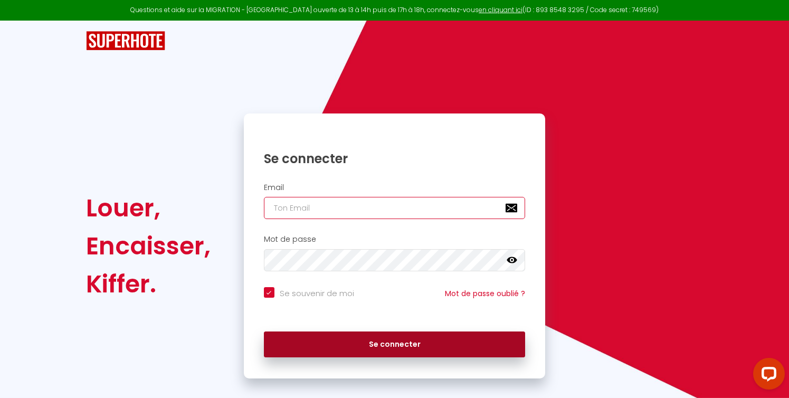
type input "[EMAIL_ADDRESS][DOMAIN_NAME]"
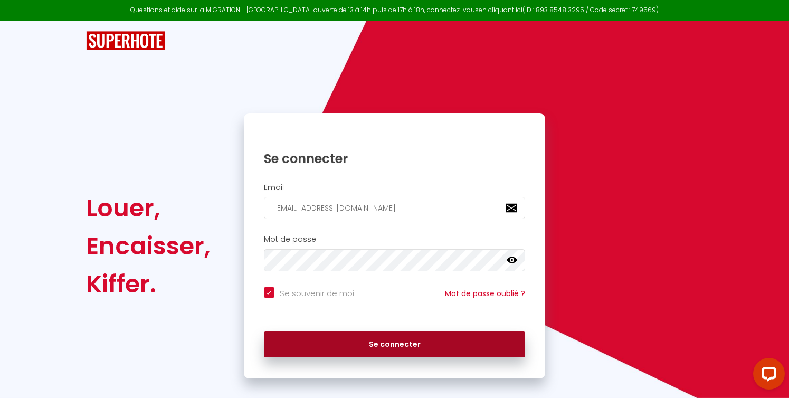
click at [411, 344] on button "Se connecter" at bounding box center [395, 345] width 262 height 26
checkbox input "true"
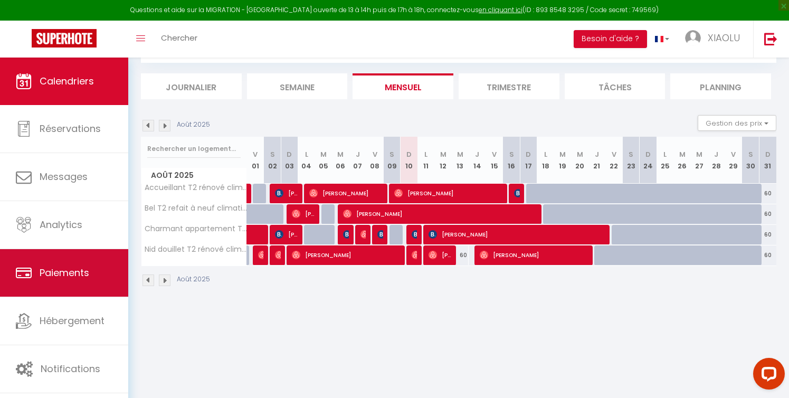
scroll to position [58, 0]
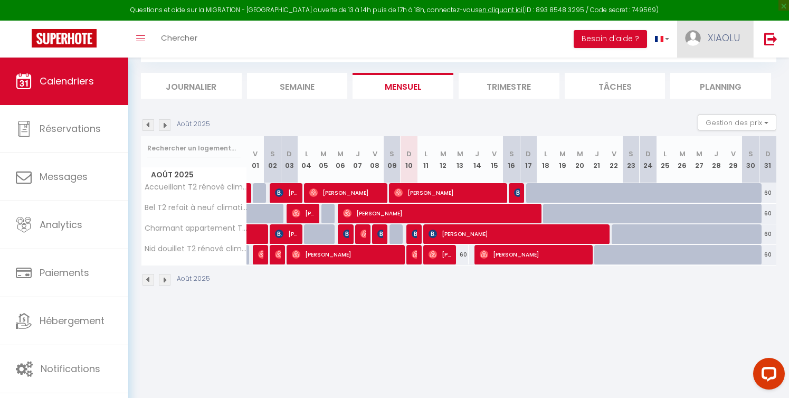
click at [729, 38] on span "XIAOLU" at bounding box center [724, 37] width 32 height 13
click at [713, 74] on link "Paramètres" at bounding box center [711, 73] width 78 height 18
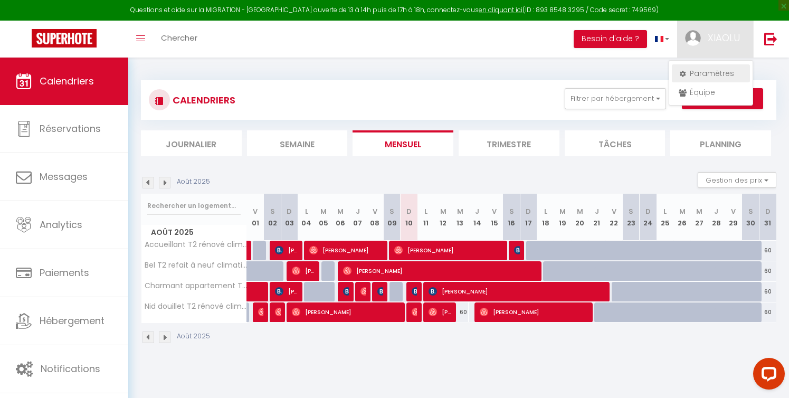
select select "28"
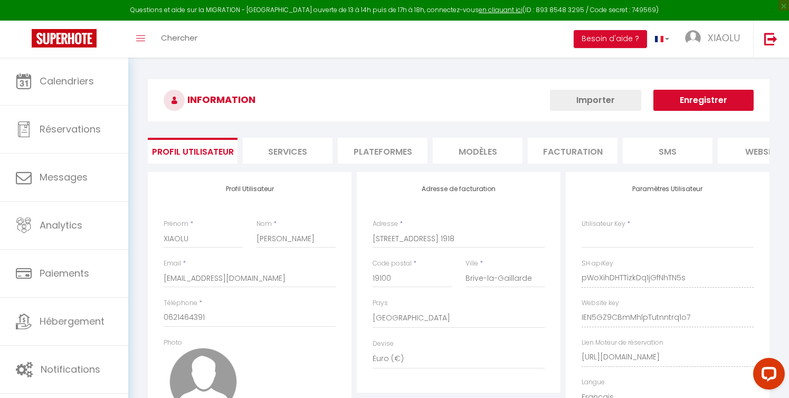
type input "pWoXihDHTTizkDq1jGfNhTN5s"
type input "IEN5GZ9CBmMhlpTutnntrq1o7"
type input "[URL][DOMAIN_NAME]"
select select "fr"
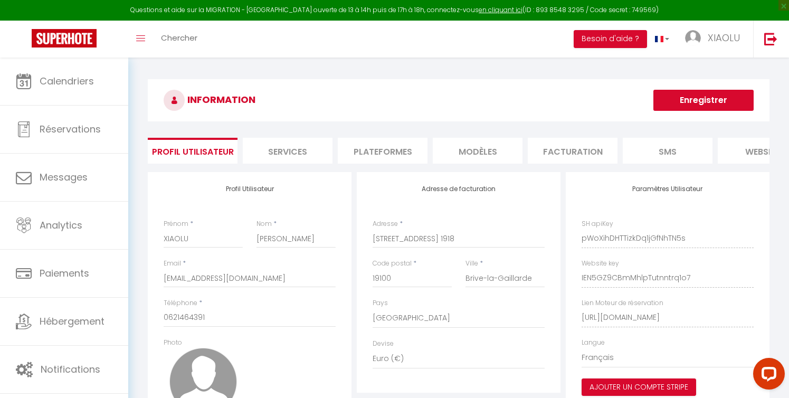
click at [385, 150] on li "Plateformes" at bounding box center [383, 151] width 90 height 26
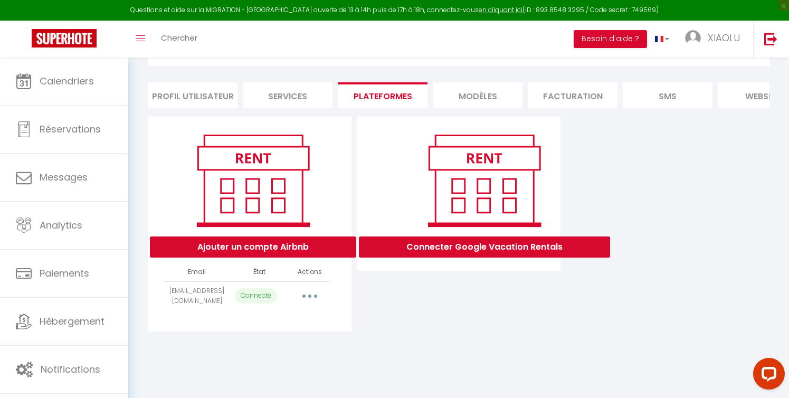
scroll to position [58, 0]
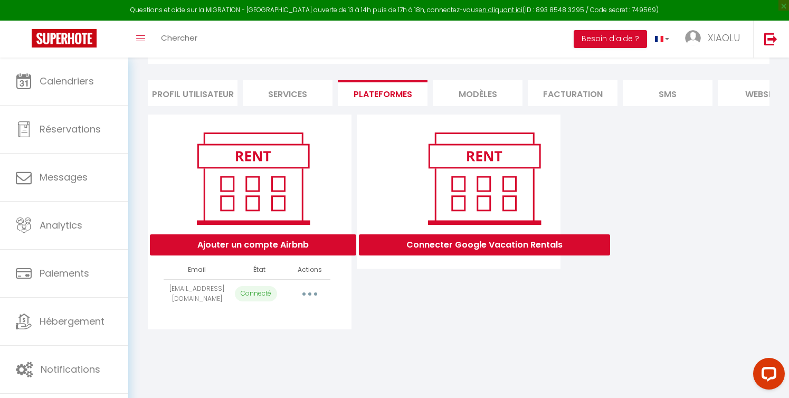
click at [313, 293] on button "button" at bounding box center [310, 294] width 30 height 17
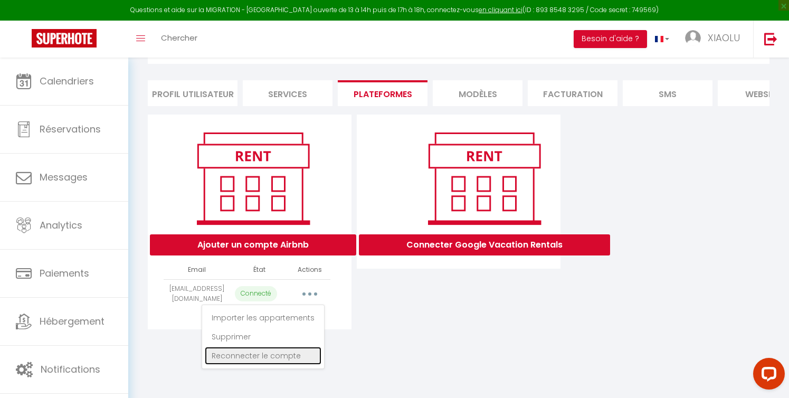
click at [280, 355] on link "Reconnecter le compte" at bounding box center [263, 356] width 117 height 18
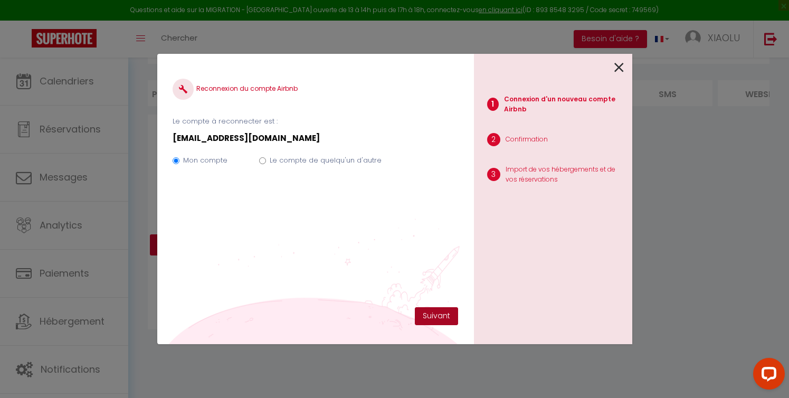
click at [441, 316] on button "Suivant" at bounding box center [436, 316] width 43 height 18
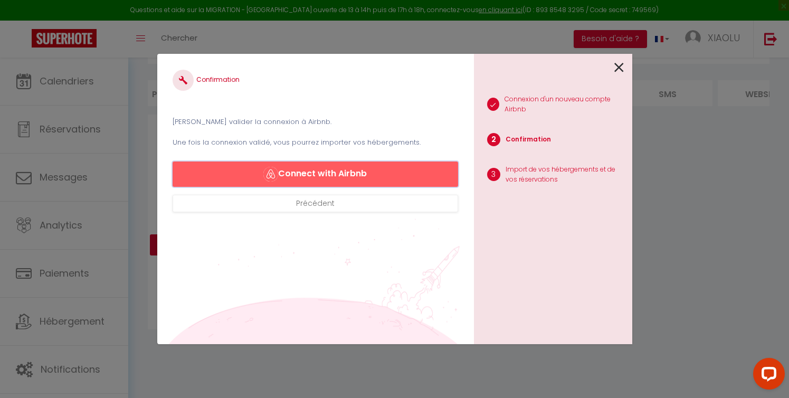
click at [374, 174] on button "Connect with Airbnb" at bounding box center [315, 174] width 285 height 25
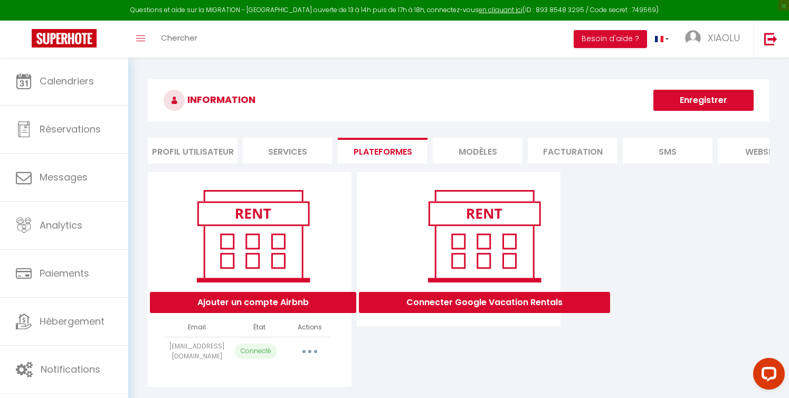
select select "17621"
select select "17622"
select select "17623"
select select "17624"
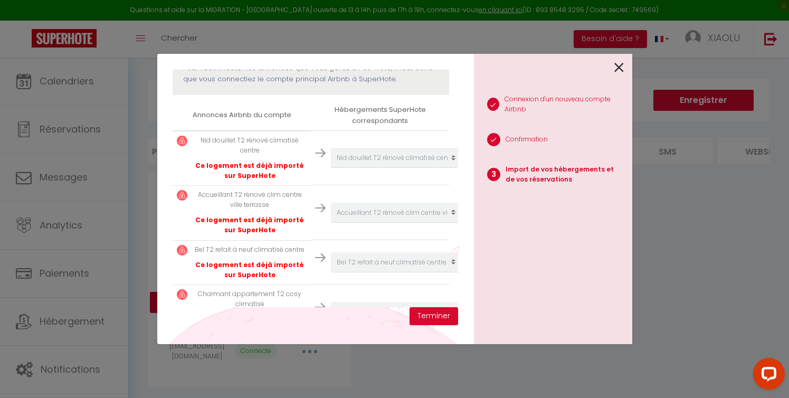
scroll to position [195, 0]
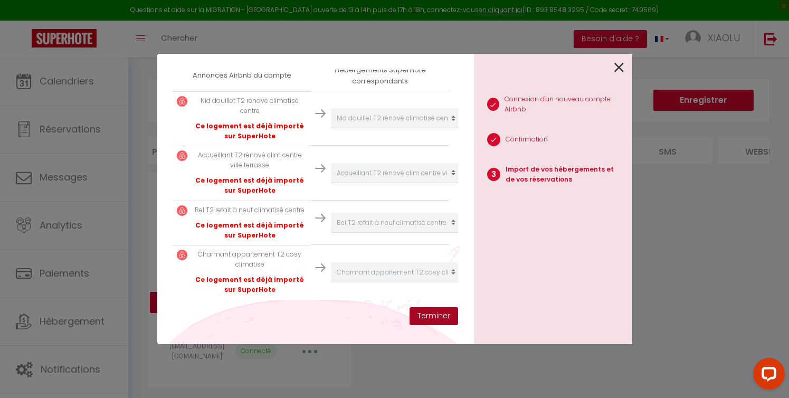
click at [439, 312] on button "Terminer" at bounding box center [434, 316] width 49 height 18
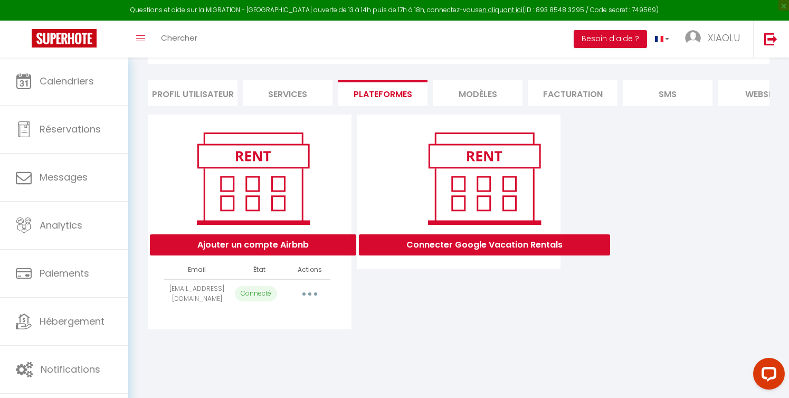
scroll to position [0, 0]
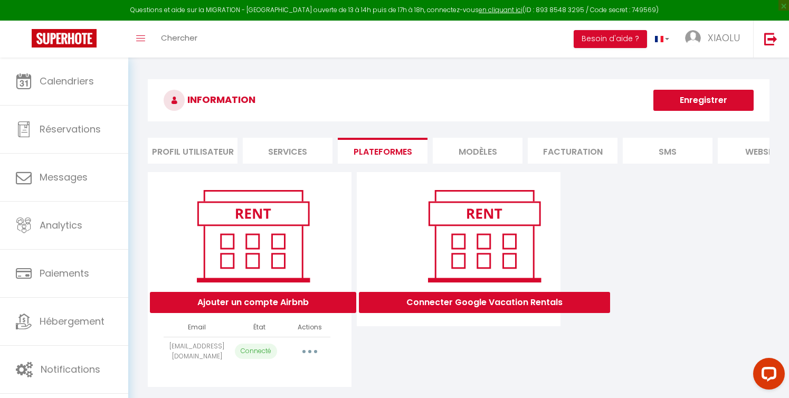
click at [191, 152] on li "Profil Utilisateur" at bounding box center [193, 151] width 90 height 26
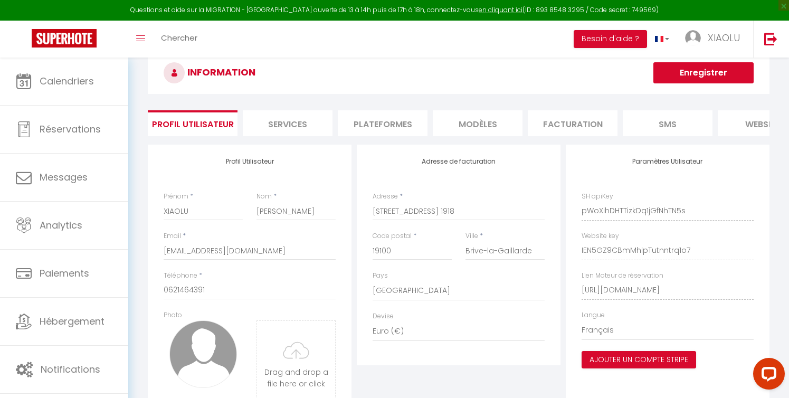
scroll to position [25, 0]
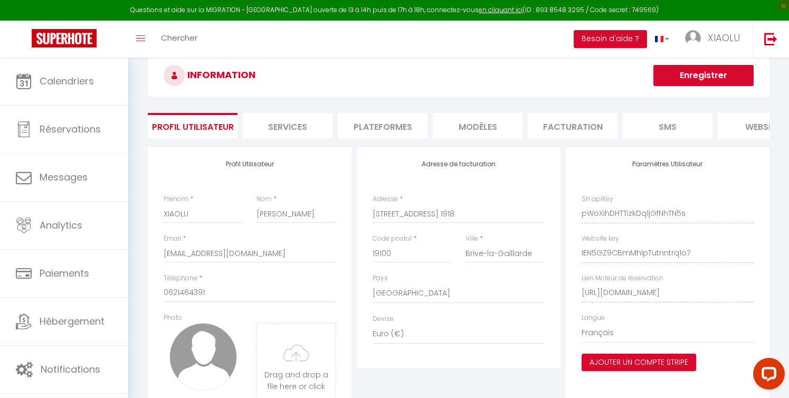
click at [294, 123] on li "Services" at bounding box center [288, 126] width 90 height 26
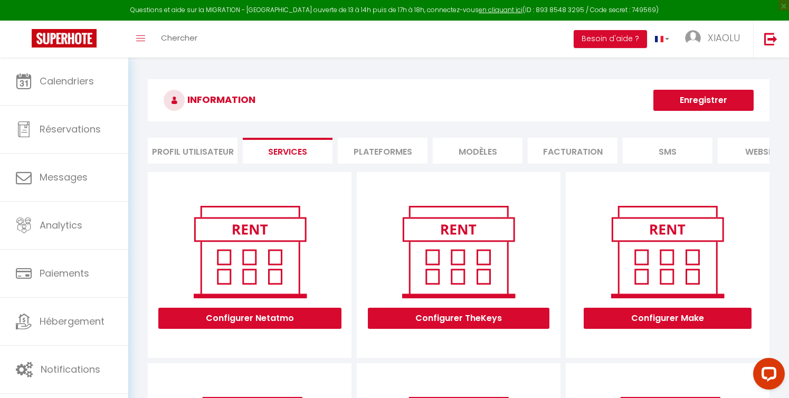
click at [393, 160] on li "Plateformes" at bounding box center [383, 151] width 90 height 26
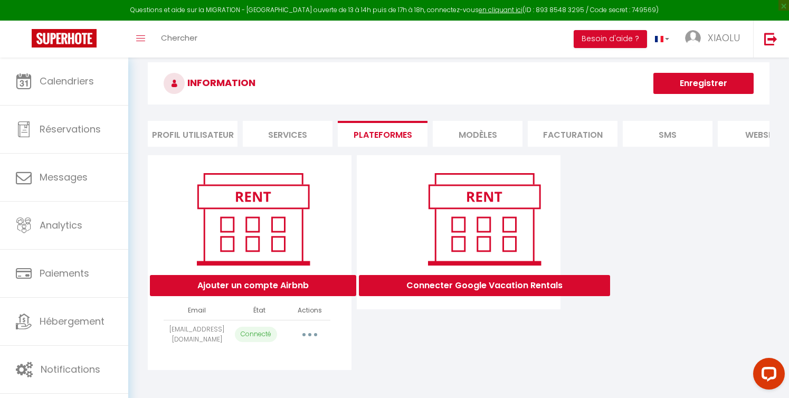
scroll to position [26, 0]
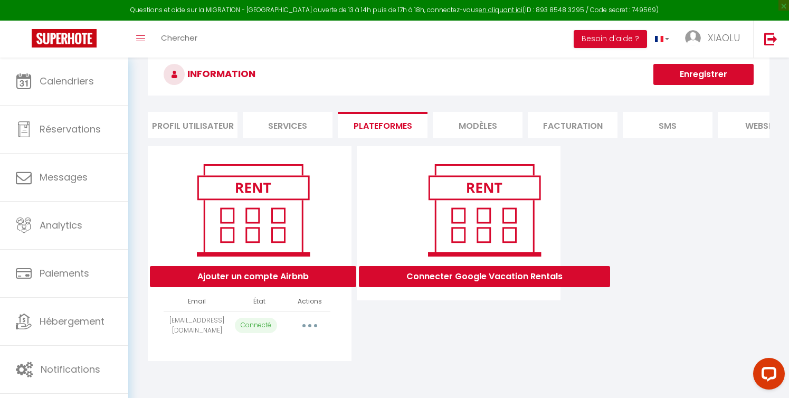
click at [499, 126] on li "MODÈLES" at bounding box center [478, 125] width 90 height 26
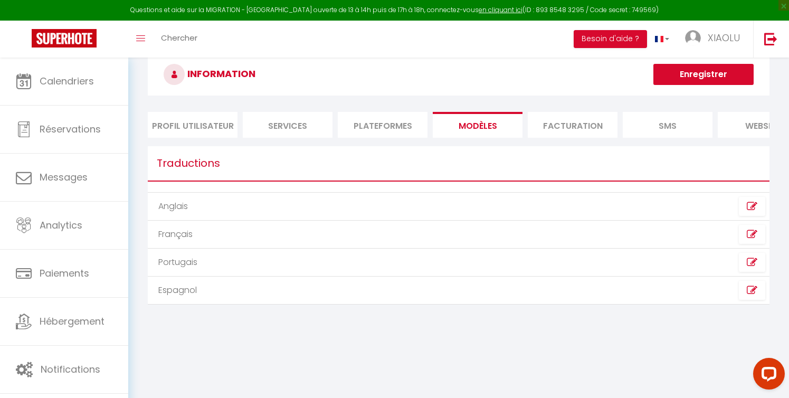
click at [564, 131] on li "Facturation" at bounding box center [573, 125] width 90 height 26
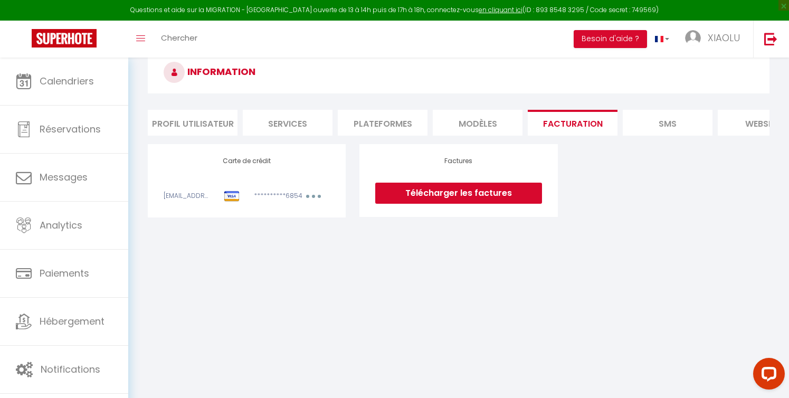
scroll to position [27, 0]
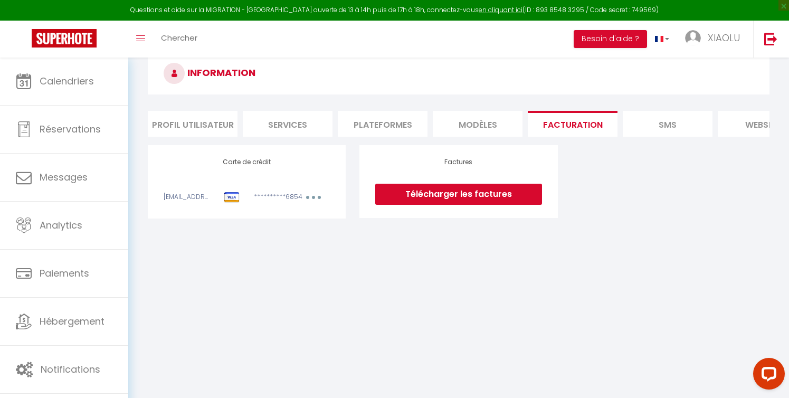
click at [312, 203] on button "button" at bounding box center [314, 198] width 30 height 13
click at [199, 186] on div "**********" at bounding box center [247, 181] width 166 height 47
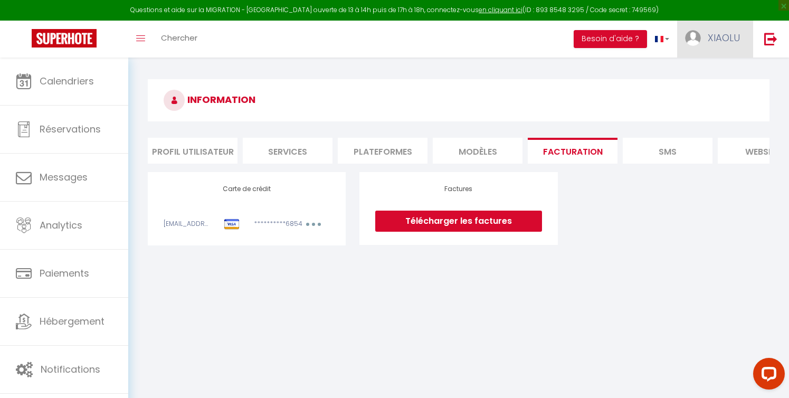
click at [709, 34] on span "XIAOLU" at bounding box center [724, 37] width 32 height 13
click at [238, 197] on div "**********" at bounding box center [247, 208] width 166 height 47
click at [231, 212] on div "**********" at bounding box center [247, 208] width 166 height 47
click at [229, 229] on img at bounding box center [232, 224] width 16 height 11
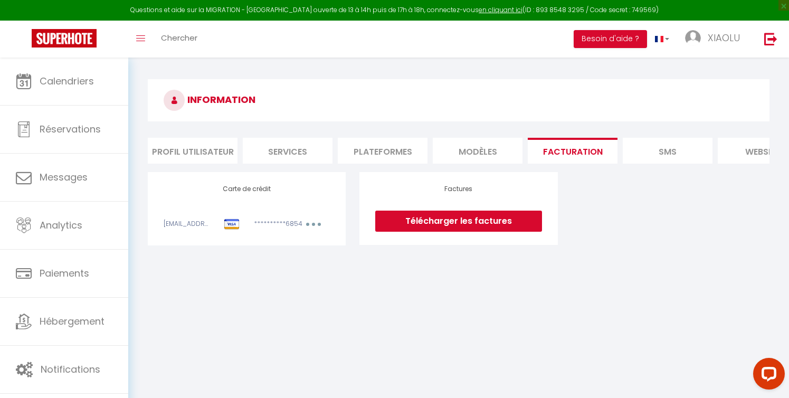
click at [316, 225] on button "button" at bounding box center [314, 225] width 30 height 13
click at [290, 250] on link "Modifier" at bounding box center [300, 247] width 52 height 17
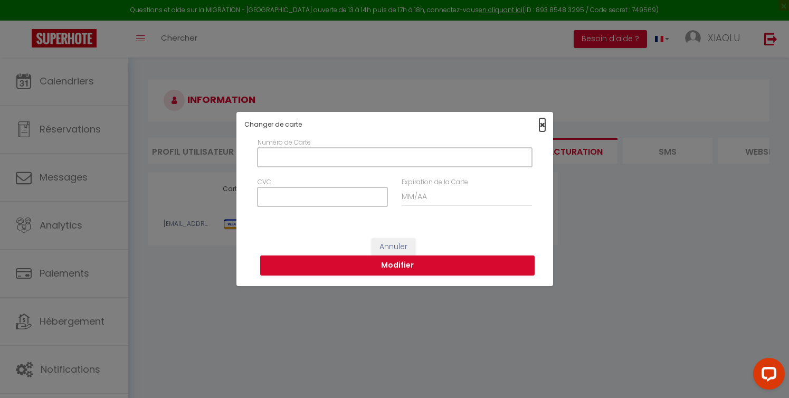
click at [542, 121] on span "×" at bounding box center [543, 124] width 6 height 13
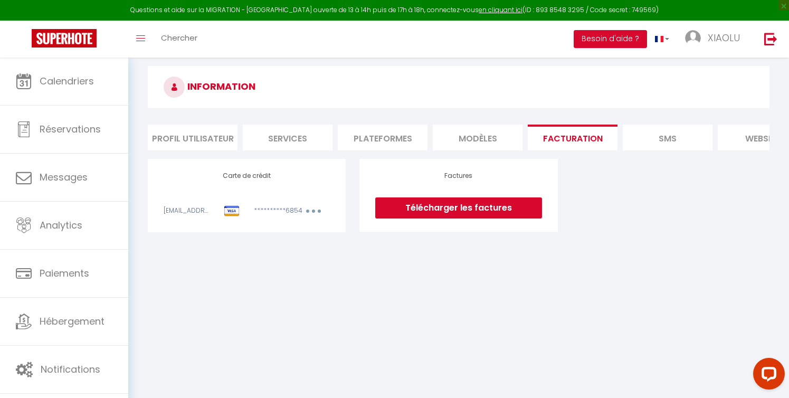
scroll to position [14, 0]
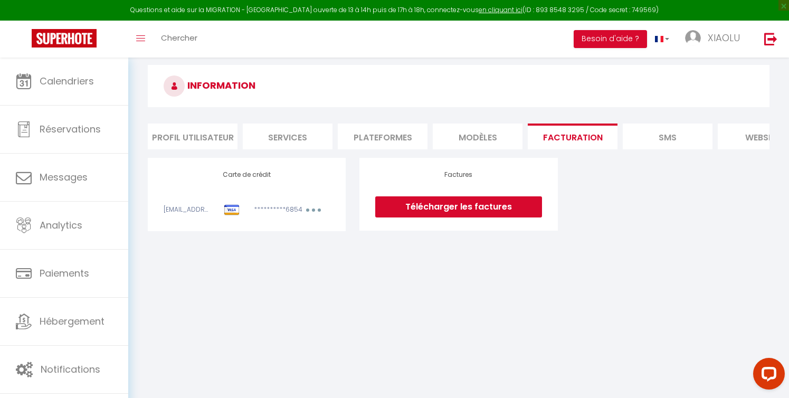
click at [230, 207] on img at bounding box center [232, 210] width 16 height 11
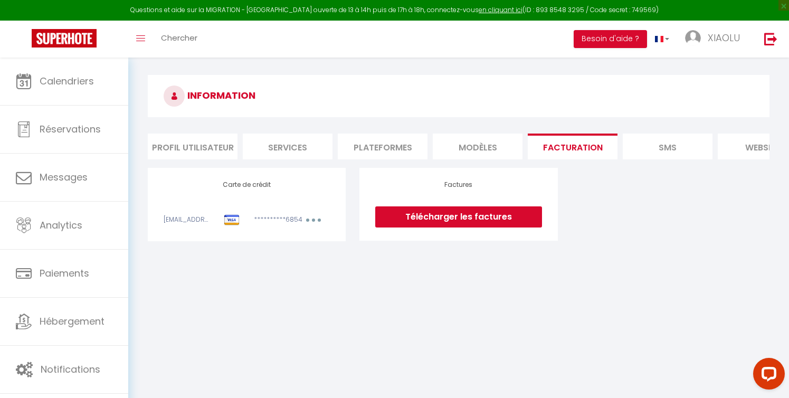
scroll to position [0, 0]
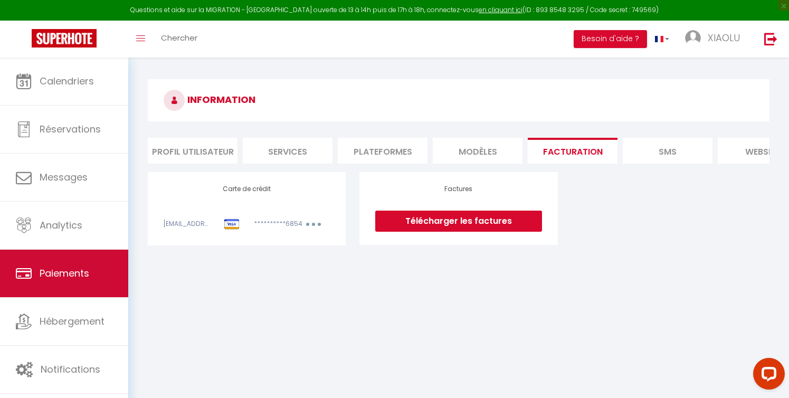
click at [78, 279] on span "Paiements" at bounding box center [65, 273] width 50 height 13
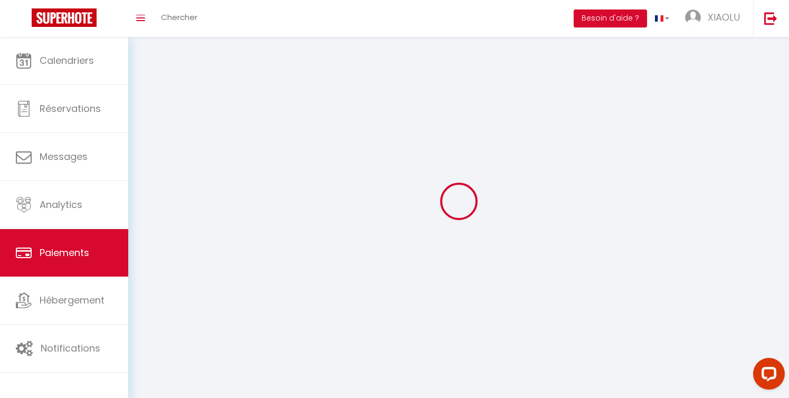
select select "2"
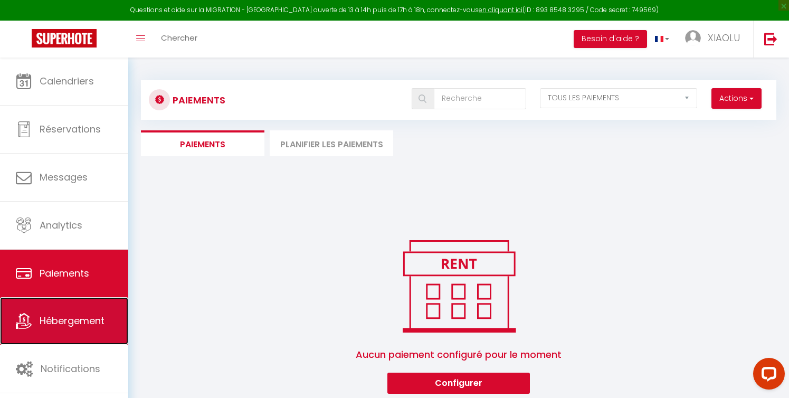
click at [74, 330] on link "Hébergement" at bounding box center [64, 321] width 128 height 48
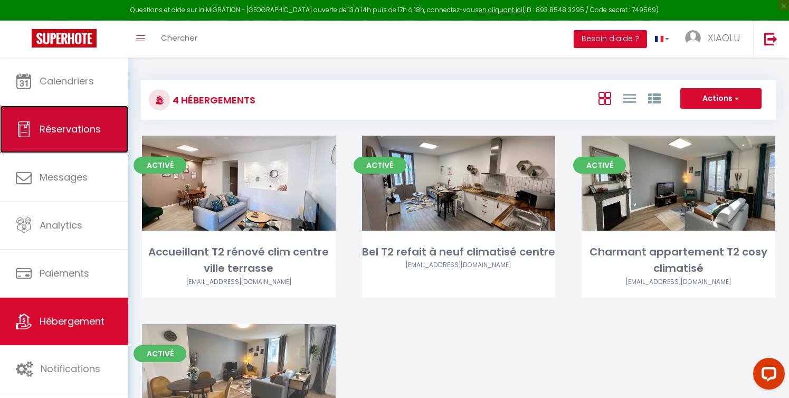
click at [70, 135] on span "Réservations" at bounding box center [70, 129] width 61 height 13
select select "not_cancelled"
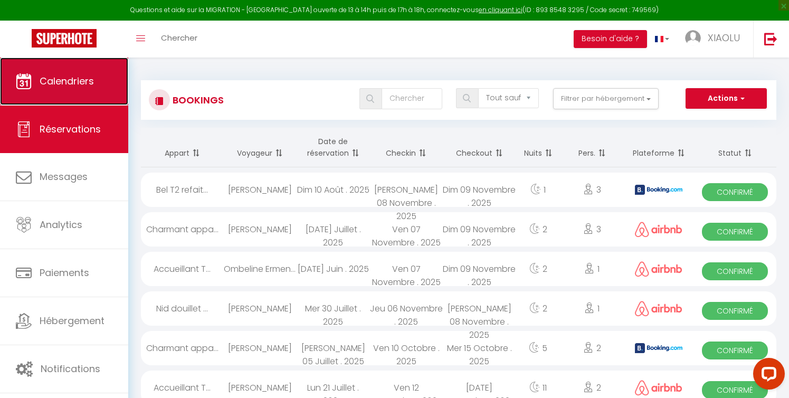
click at [79, 87] on span "Calendriers" at bounding box center [67, 80] width 54 height 13
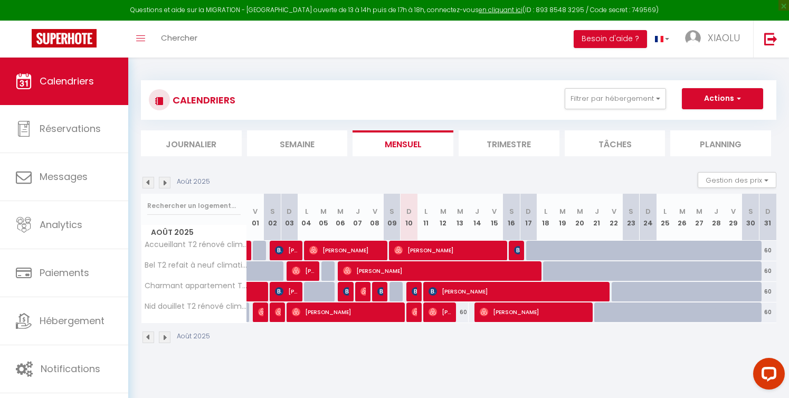
scroll to position [1, 0]
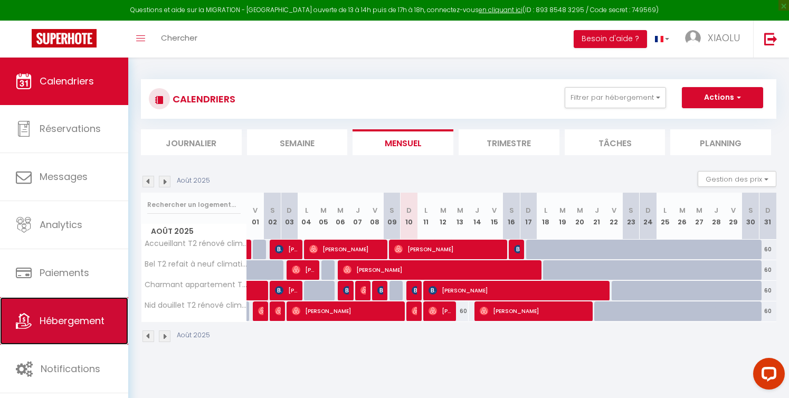
click at [97, 325] on span "Hébergement" at bounding box center [72, 320] width 65 height 13
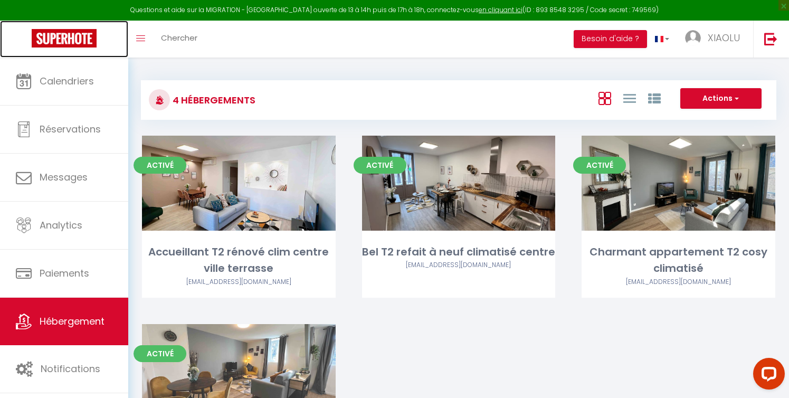
click at [77, 36] on img at bounding box center [64, 38] width 65 height 18
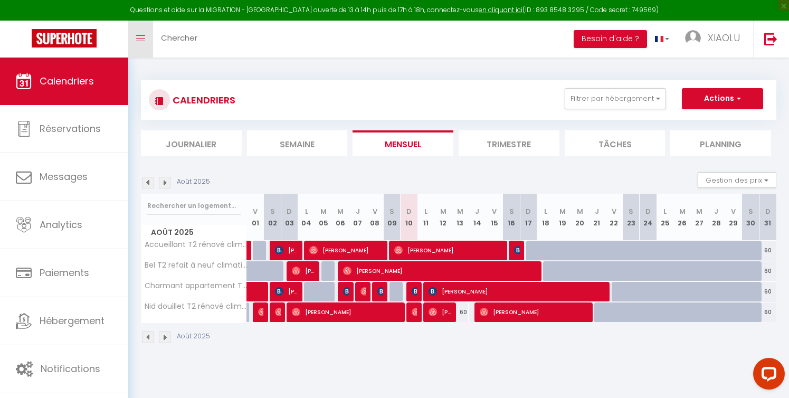
click at [142, 39] on icon "Toggle menubar" at bounding box center [140, 38] width 9 height 6
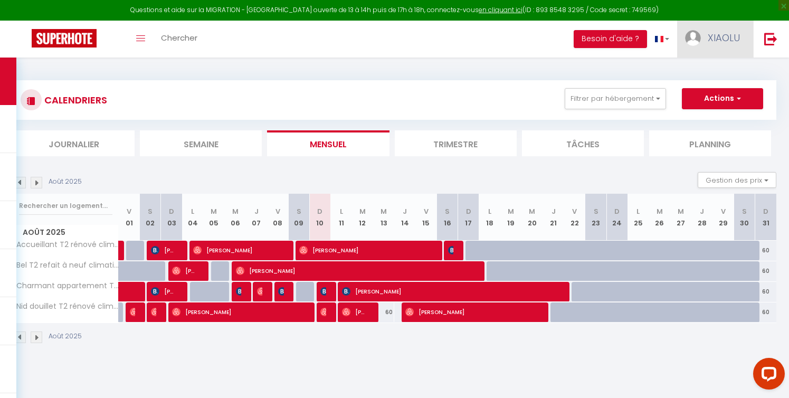
click at [696, 29] on link "XIAOLU" at bounding box center [715, 39] width 76 height 37
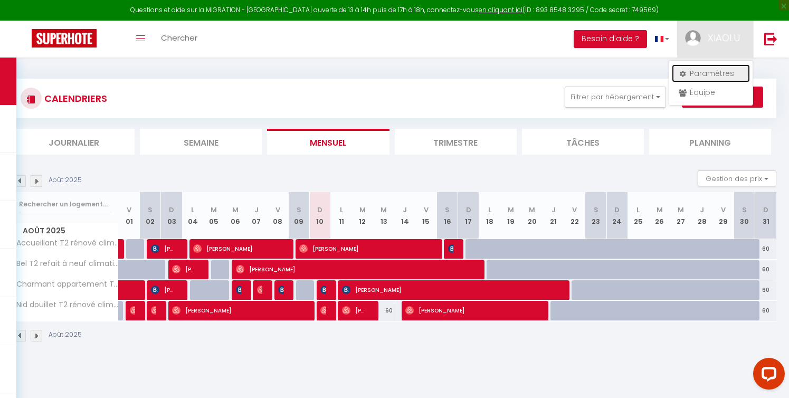
click at [714, 75] on link "Paramètres" at bounding box center [711, 73] width 78 height 18
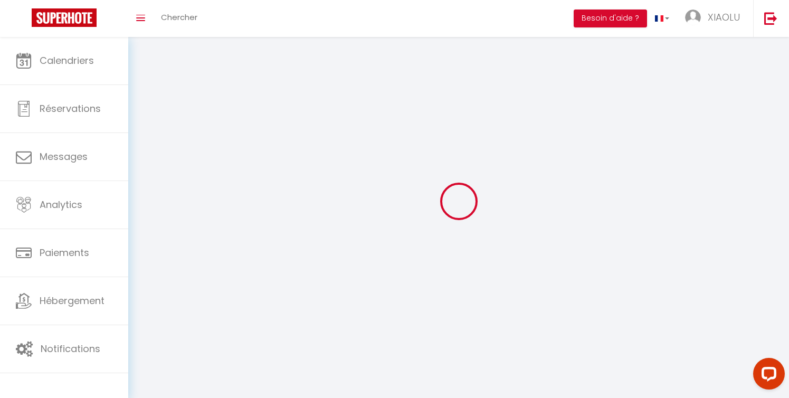
type input "XIAOLU"
type input "[PERSON_NAME]"
type input "0621464391"
type input "[STREET_ADDRESS] 1918"
type input "19100"
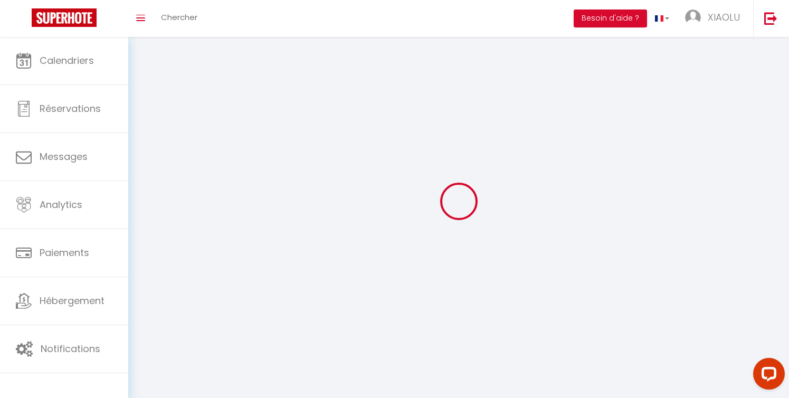
type input "Brive-la-Gaillarde"
type input "pWoXihDHTTizkDq1jGfNhTN5s"
type input "IEN5GZ9CBmMhlpTutnntrq1o7"
type input "[URL][DOMAIN_NAME]"
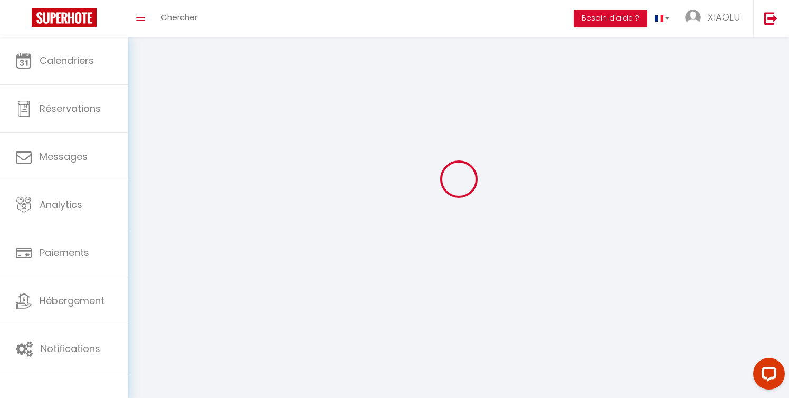
type input "pWoXihDHTTizkDq1jGfNhTN5s"
type input "IEN5GZ9CBmMhlpTutnntrq1o7"
type input "[URL][DOMAIN_NAME]"
select select "1"
select select "28"
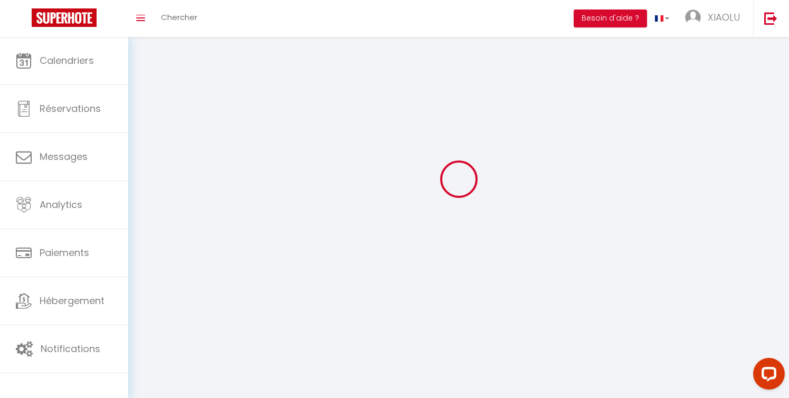
select select "fr"
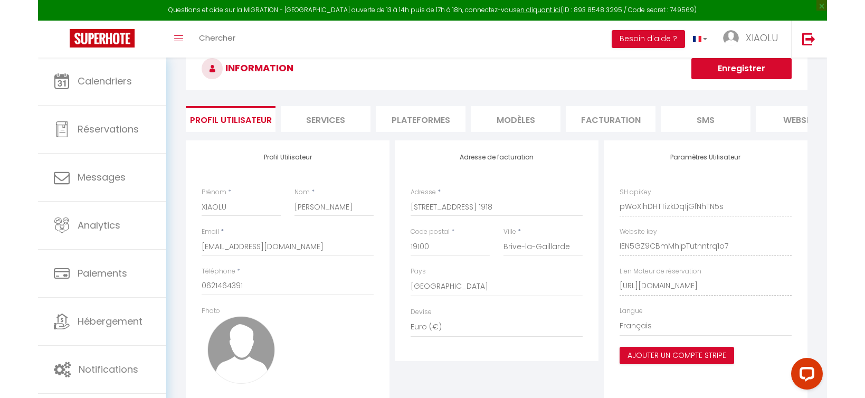
scroll to position [32, 0]
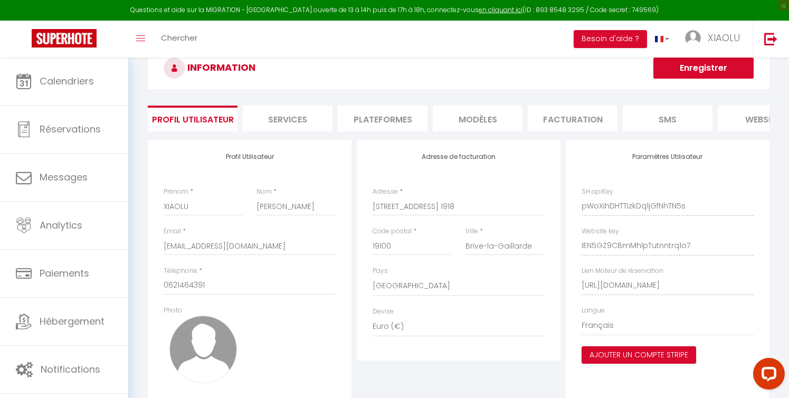
click at [300, 120] on li "Services" at bounding box center [288, 119] width 90 height 26
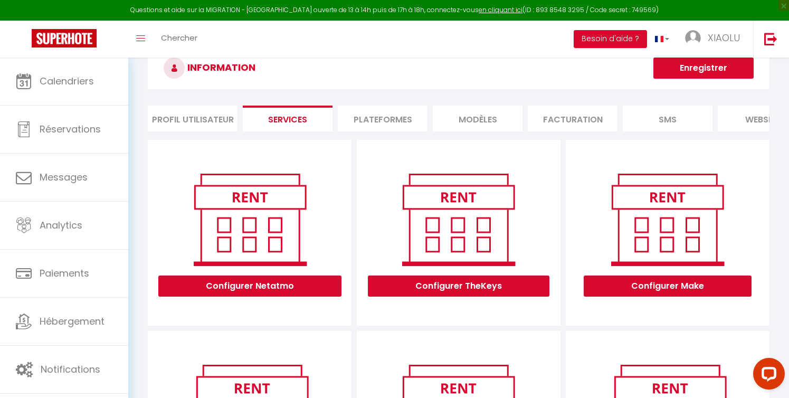
click at [389, 123] on li "Plateformes" at bounding box center [383, 119] width 90 height 26
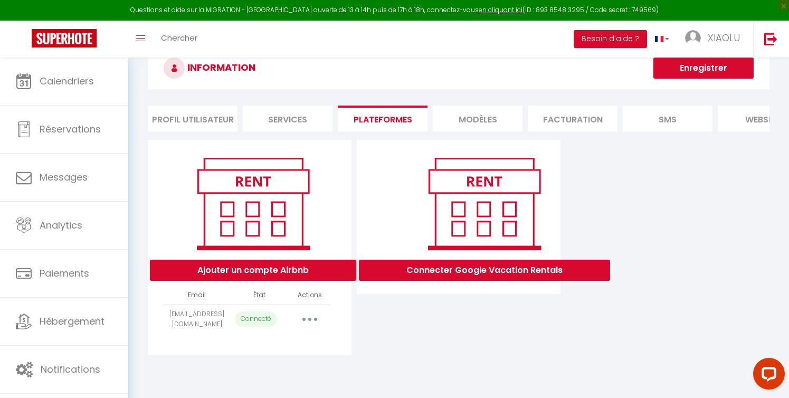
click at [487, 119] on li "MODÈLES" at bounding box center [478, 119] width 90 height 26
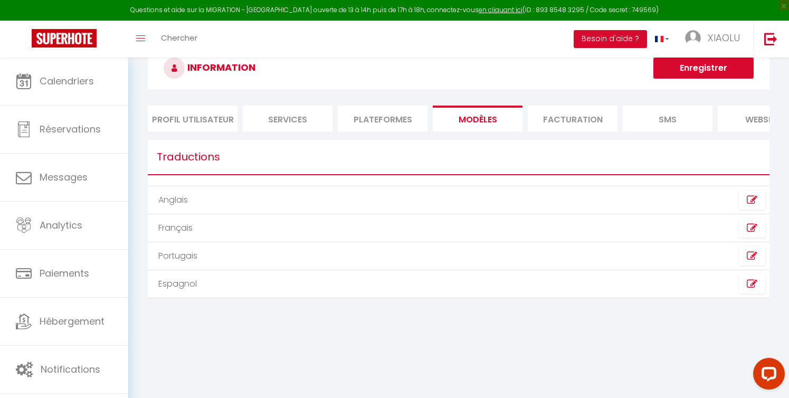
click at [566, 121] on li "Facturation" at bounding box center [573, 119] width 90 height 26
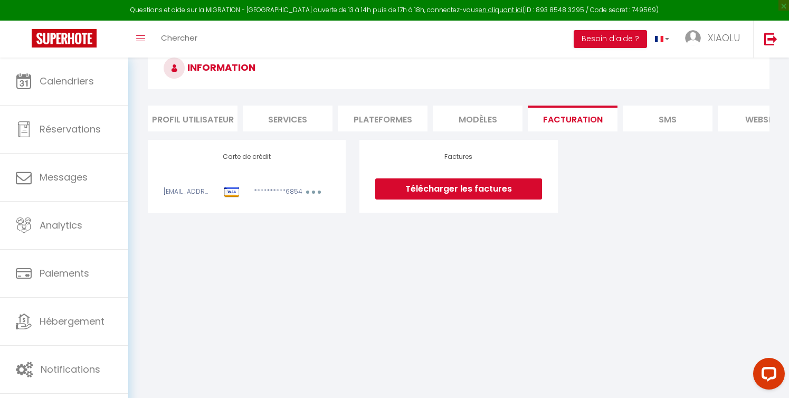
click at [665, 123] on li "SMS" at bounding box center [668, 119] width 90 height 26
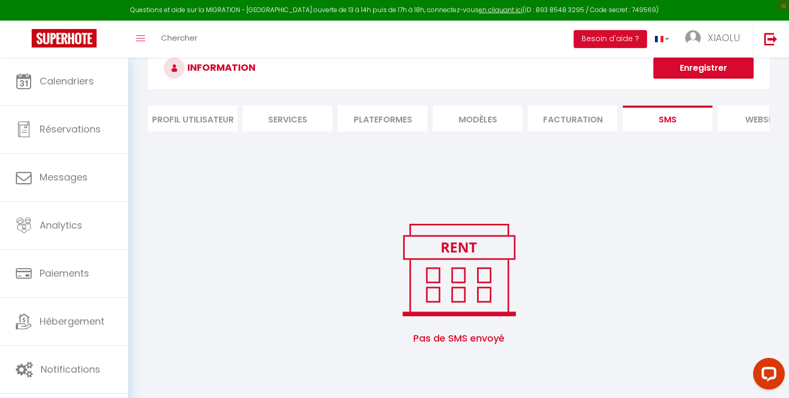
click at [751, 116] on li "website" at bounding box center [763, 119] width 90 height 26
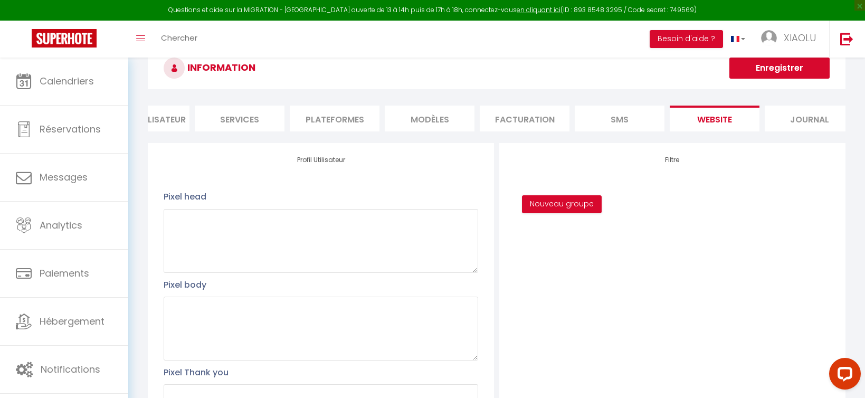
scroll to position [0, 62]
click at [789, 121] on li "Journal" at bounding box center [796, 119] width 90 height 26
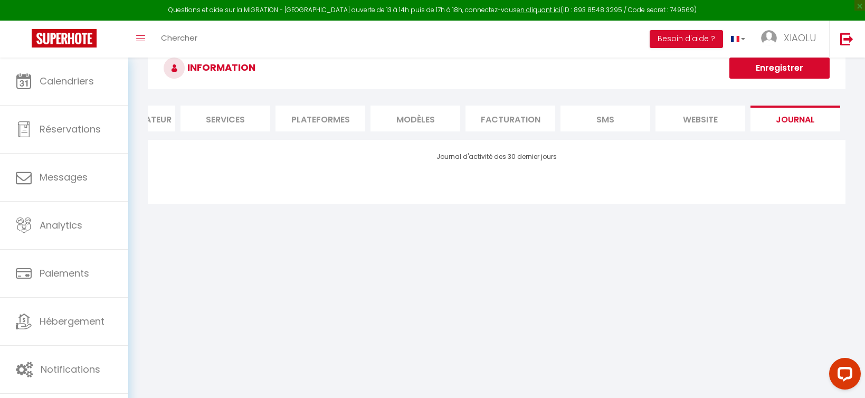
click at [704, 119] on li "website" at bounding box center [701, 119] width 90 height 26
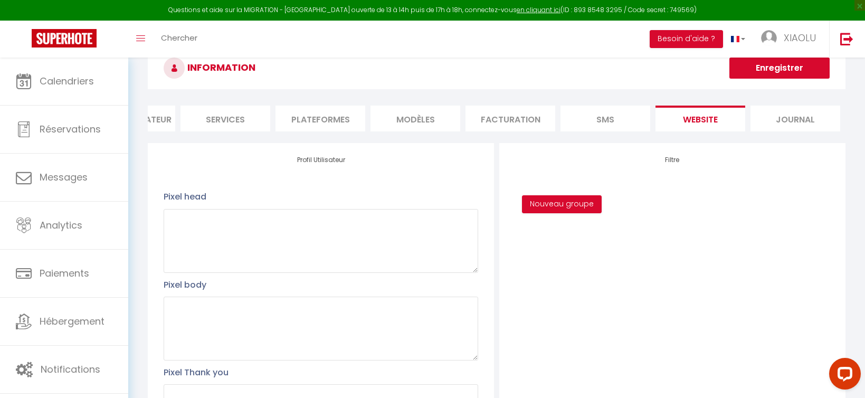
click at [608, 118] on li "SMS" at bounding box center [606, 119] width 90 height 26
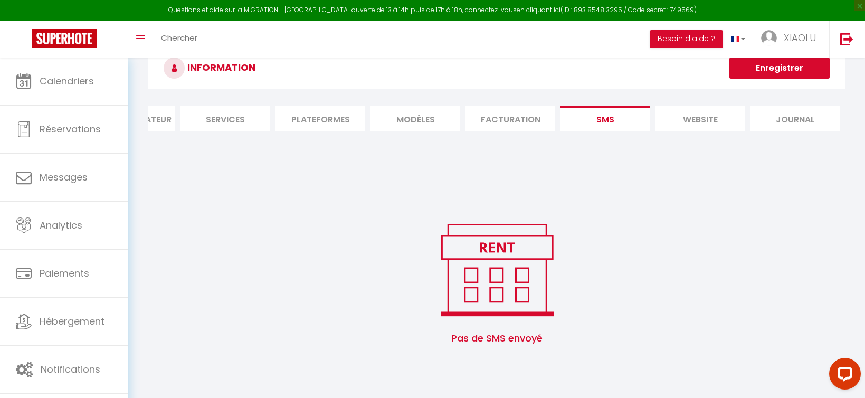
click at [501, 115] on li "Facturation" at bounding box center [511, 119] width 90 height 26
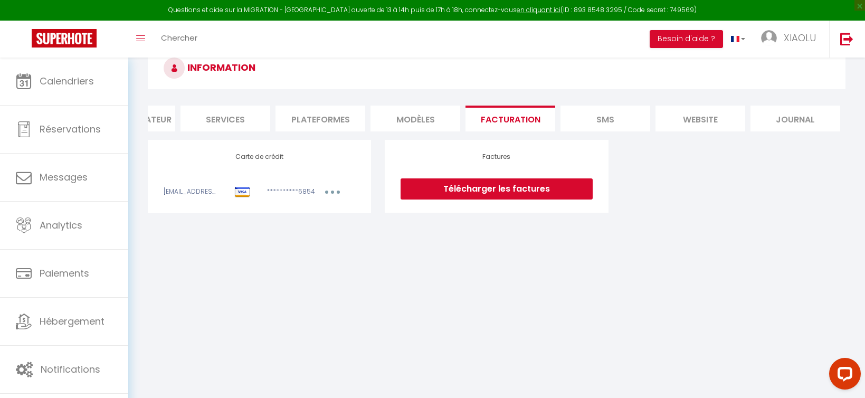
click at [410, 114] on li "MODÈLES" at bounding box center [416, 119] width 90 height 26
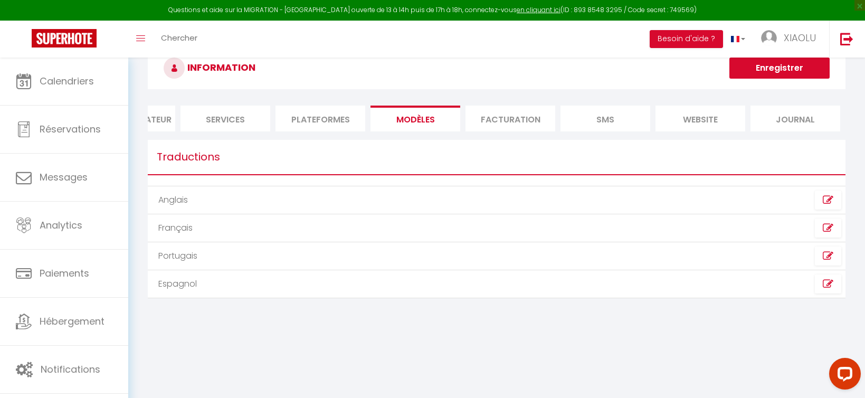
click at [324, 116] on li "Plateformes" at bounding box center [321, 119] width 90 height 26
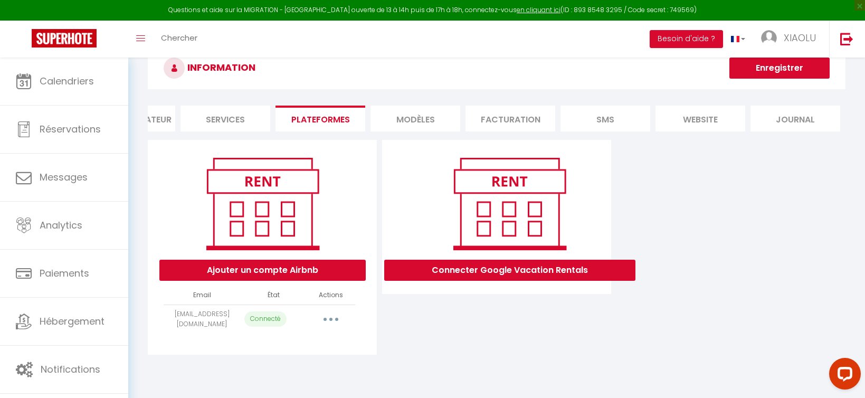
click at [250, 121] on li "Services" at bounding box center [226, 119] width 90 height 26
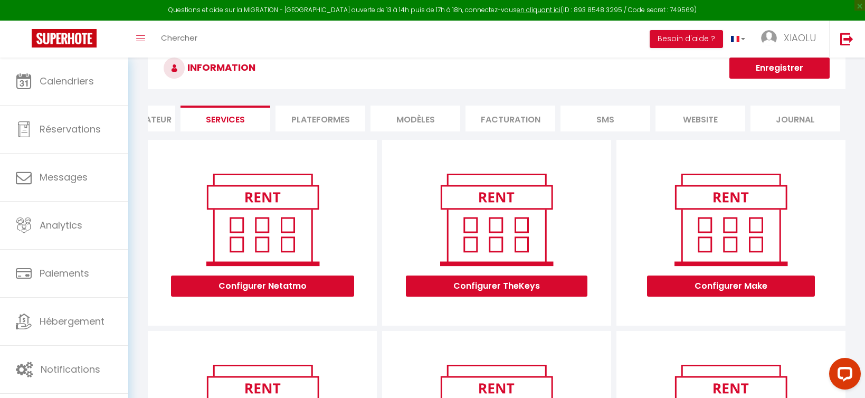
click at [168, 118] on li "Profil Utilisateur" at bounding box center [131, 119] width 90 height 26
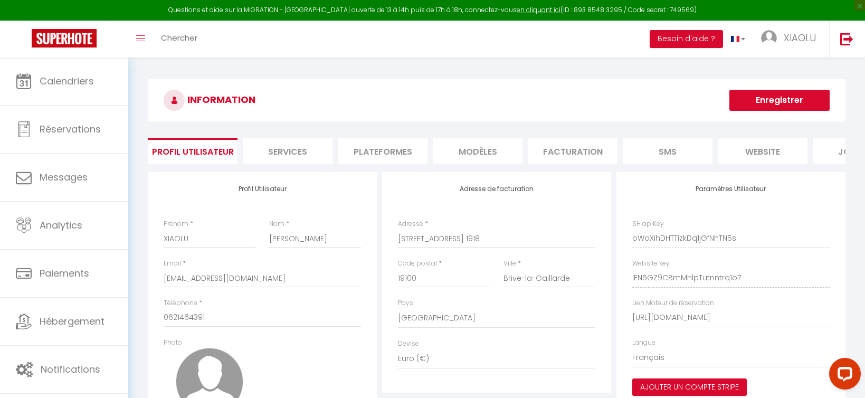
click at [578, 152] on li "Facturation" at bounding box center [573, 151] width 90 height 26
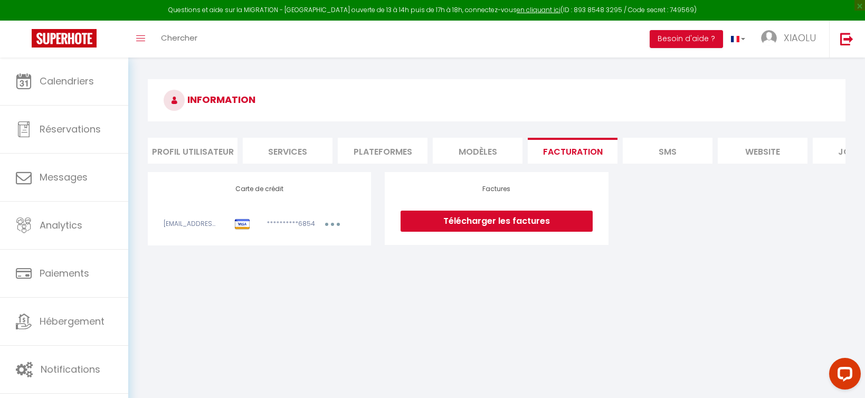
click at [502, 221] on link "Télécharger les factures" at bounding box center [497, 221] width 192 height 21
click at [334, 225] on icon "button" at bounding box center [332, 224] width 3 height 3
click at [314, 249] on link "Modifier" at bounding box center [319, 247] width 52 height 17
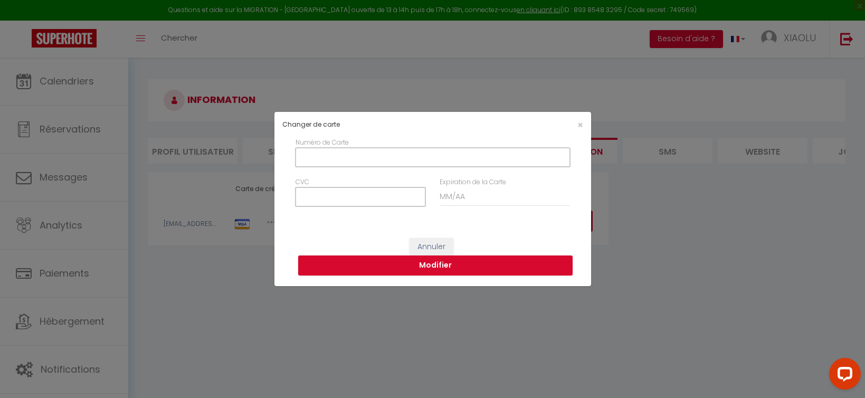
click at [321, 161] on input "Numéro de Carte" at bounding box center [433, 157] width 275 height 19
click at [320, 161] on input "Numéro de Carte" at bounding box center [433, 157] width 275 height 19
click at [324, 158] on input "Numéro de Carte" at bounding box center [433, 157] width 275 height 19
click at [237, 267] on div "Changer de carte × Numéro de Carte CVC Expiration de la Carte Annuler Modifier" at bounding box center [432, 199] width 865 height 398
click at [579, 126] on span "×" at bounding box center [581, 124] width 6 height 13
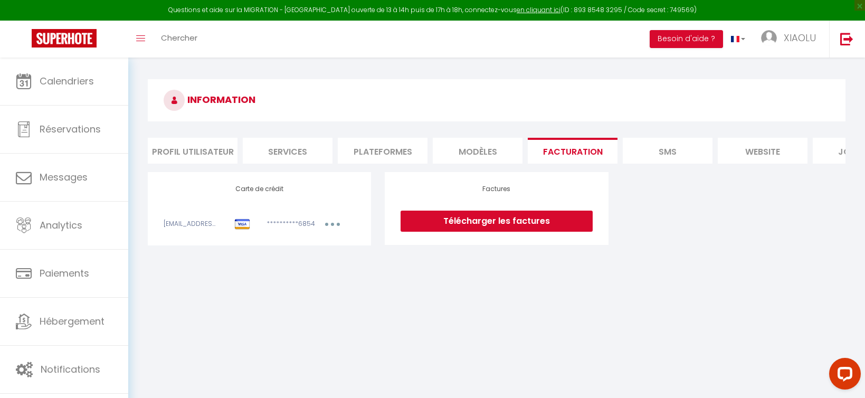
click at [302, 223] on div "**********" at bounding box center [285, 225] width 51 height 13
click at [244, 223] on img at bounding box center [242, 224] width 16 height 11
click at [238, 223] on img at bounding box center [242, 224] width 16 height 11
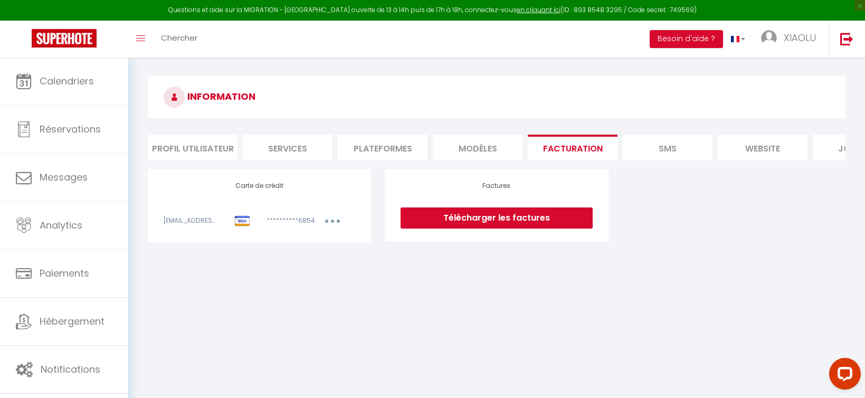
scroll to position [4, 0]
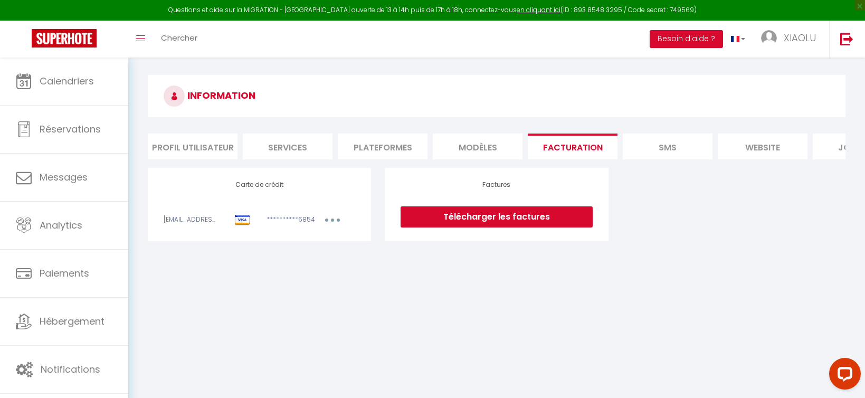
click at [335, 220] on button "button" at bounding box center [333, 221] width 30 height 13
click at [309, 244] on link "Modifier" at bounding box center [319, 243] width 52 height 17
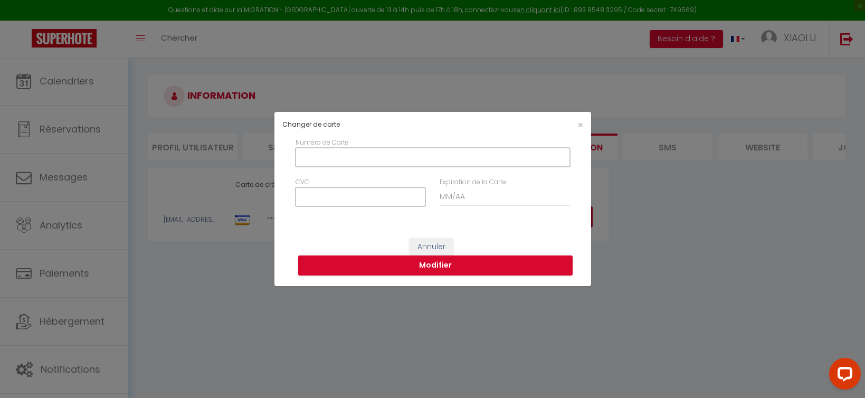
click at [340, 158] on input "Numéro de Carte" at bounding box center [433, 157] width 275 height 19
type input "4973889764761186"
click at [322, 197] on input "CVC" at bounding box center [361, 196] width 130 height 19
type input "257"
click at [454, 199] on input "Expiration de la Carte" at bounding box center [505, 196] width 130 height 19
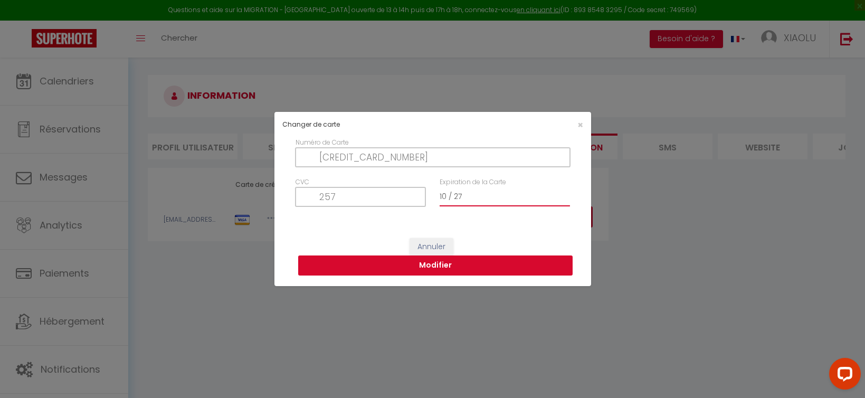
type input "10 / 27"
click at [432, 265] on button "Modifier" at bounding box center [435, 266] width 275 height 20
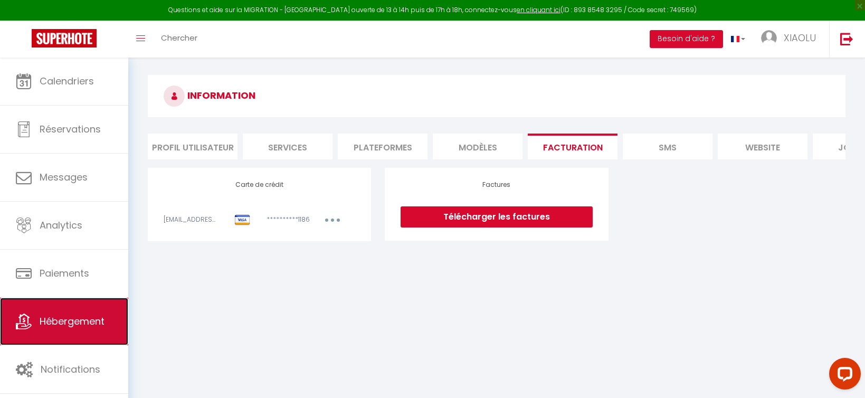
click at [68, 322] on span "Hébergement" at bounding box center [72, 321] width 65 height 13
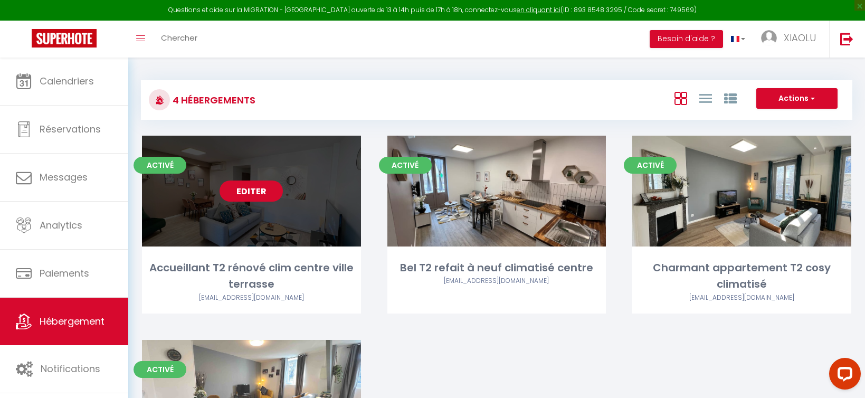
click at [258, 198] on link "Editer" at bounding box center [251, 191] width 63 height 21
select select "3"
select select "2"
select select "1"
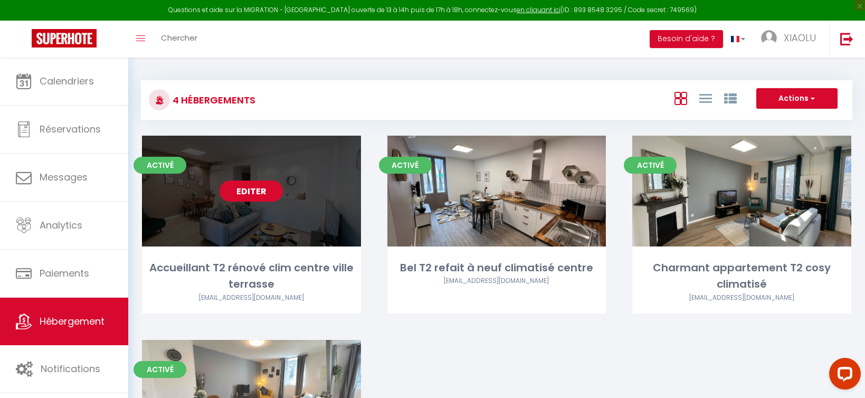
select select "28"
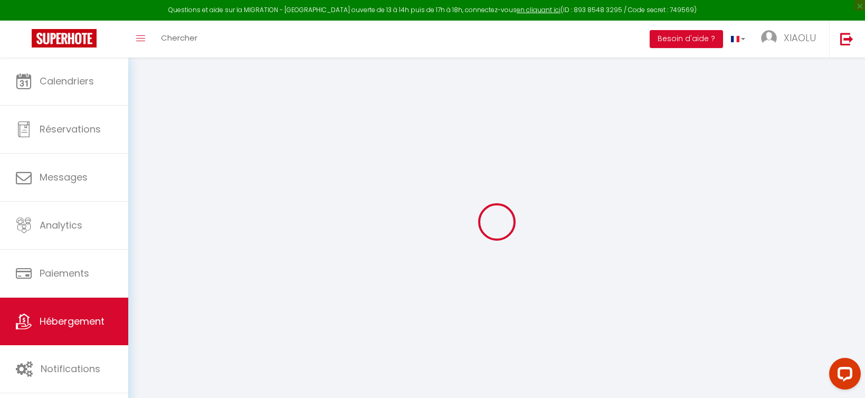
select select
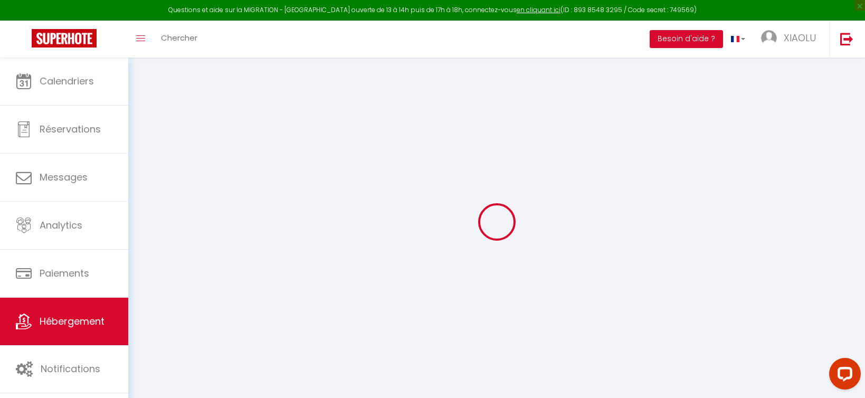
select select
checkbox input "false"
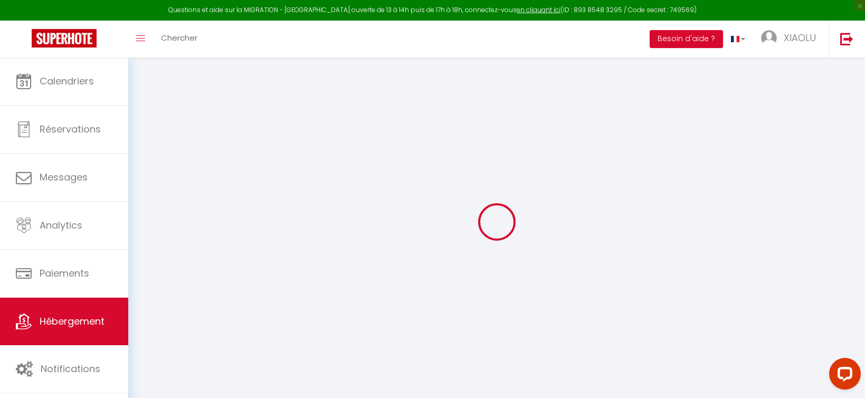
select select
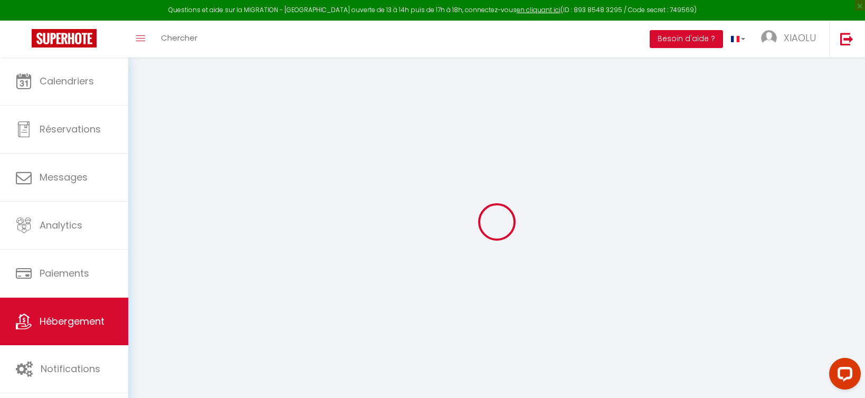
select select
checkbox input "false"
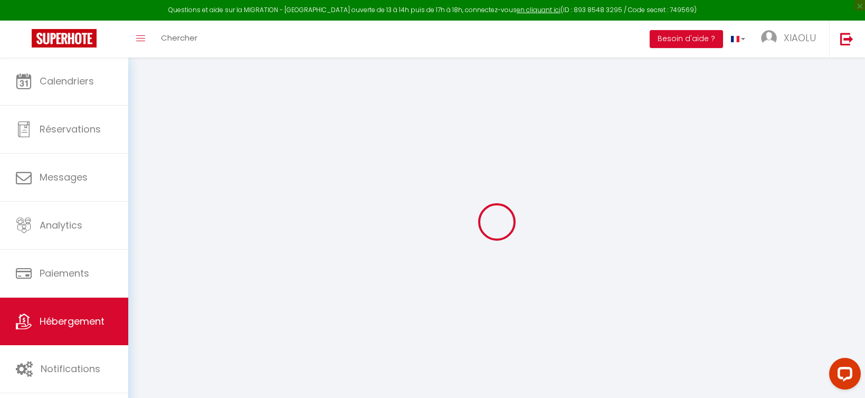
checkbox input "false"
select select
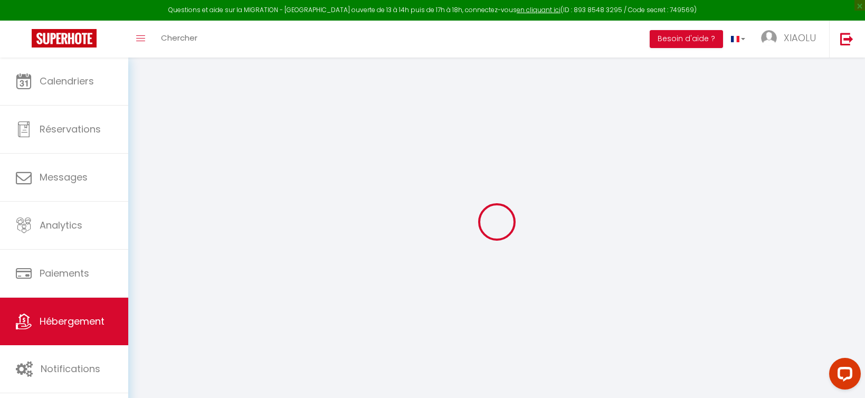
select select
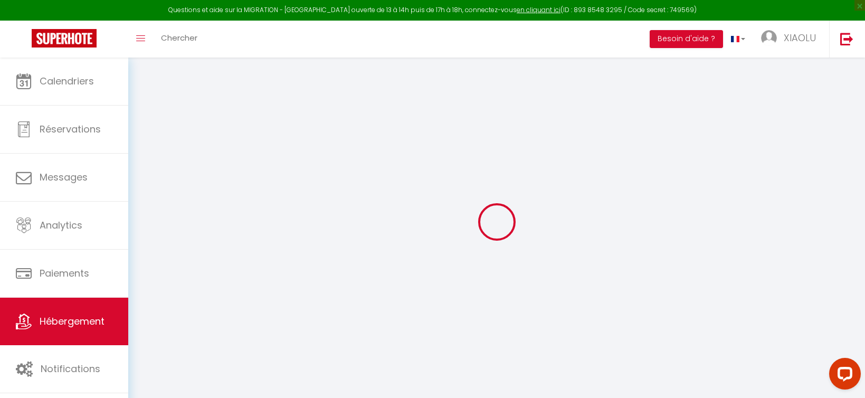
checkbox input "false"
select select
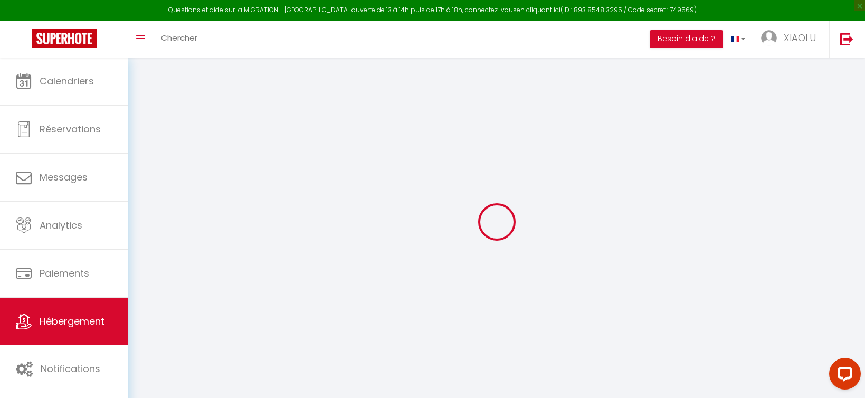
select select
type input "Accueillant T2 rénové clim centre ville terrasse"
type input "Lulu"
select select "condominium"
type input "60"
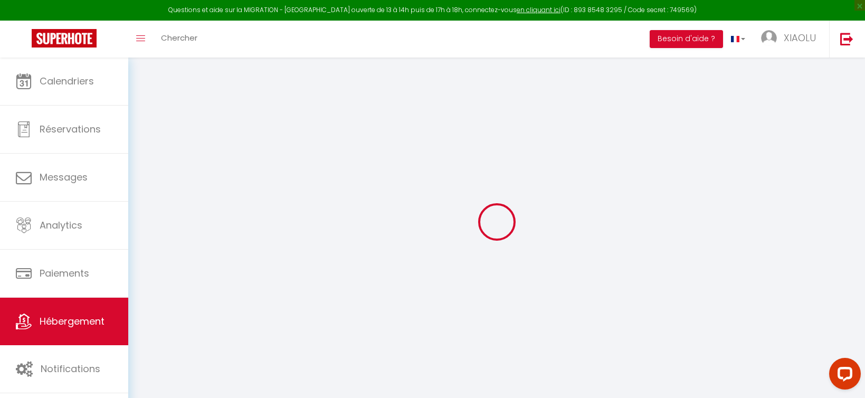
type input "30"
select select
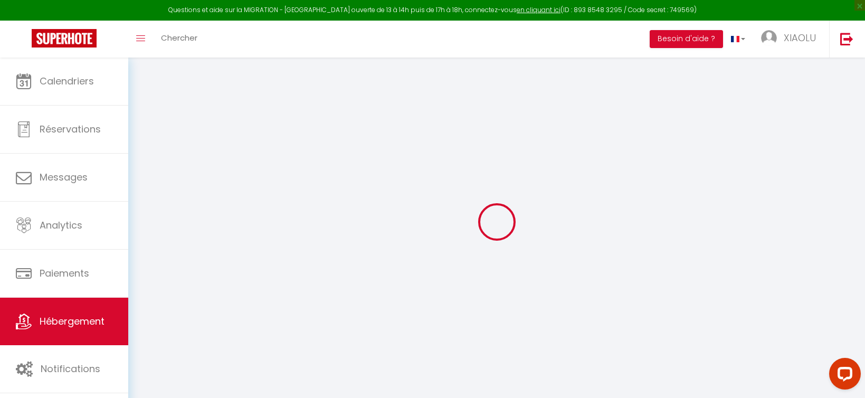
select select
type input "19 Place Winston Churchill"
type input "19100"
type input "Brive-la-Gaillarde"
type input "[EMAIL_ADDRESS][DOMAIN_NAME]"
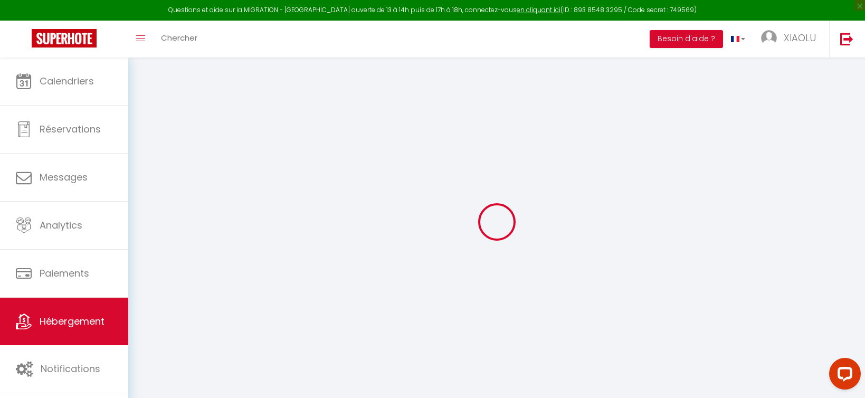
select select
checkbox input "false"
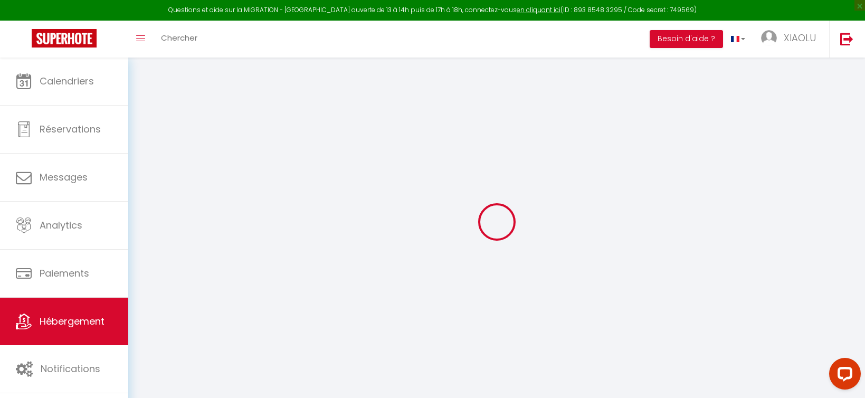
select select
type input "0"
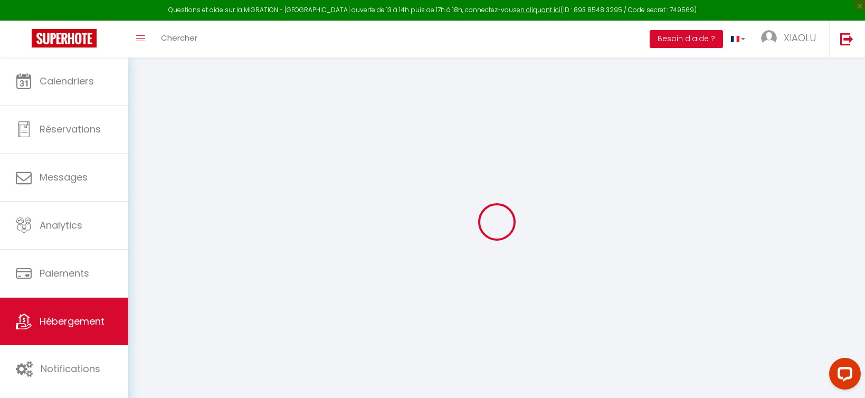
type input "0"
select select
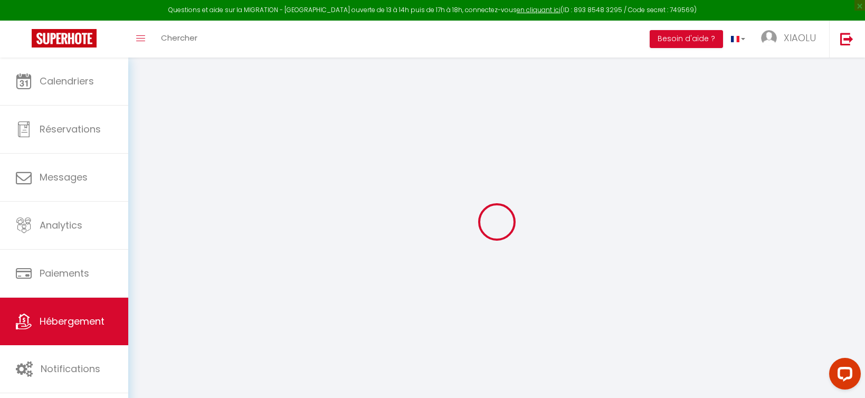
select select
checkbox input "false"
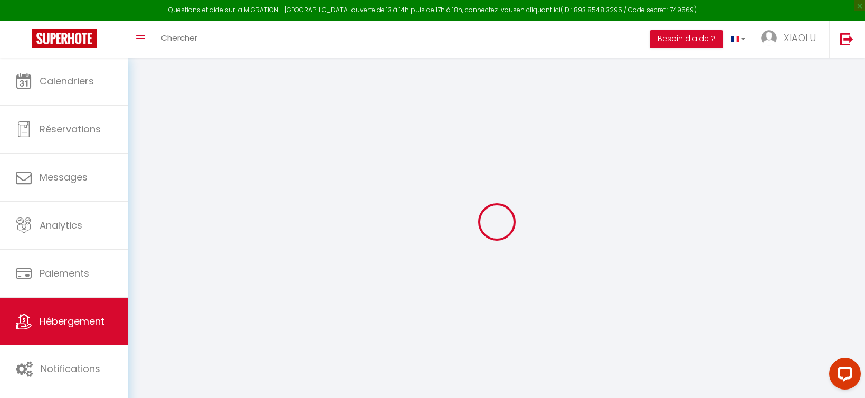
checkbox input "false"
select select
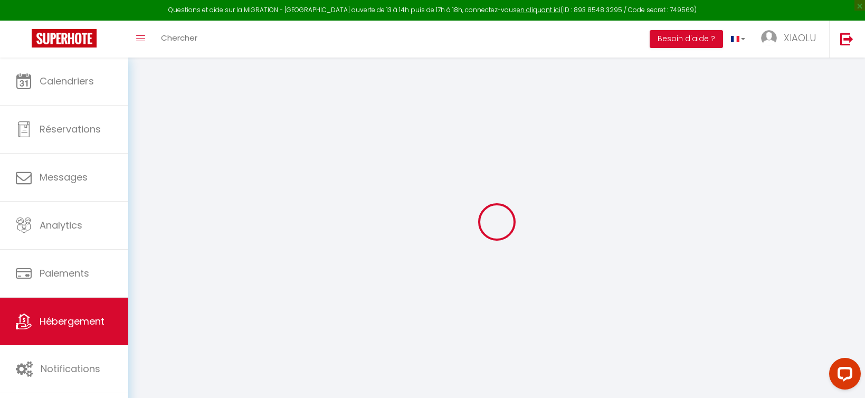
select select
checkbox input "false"
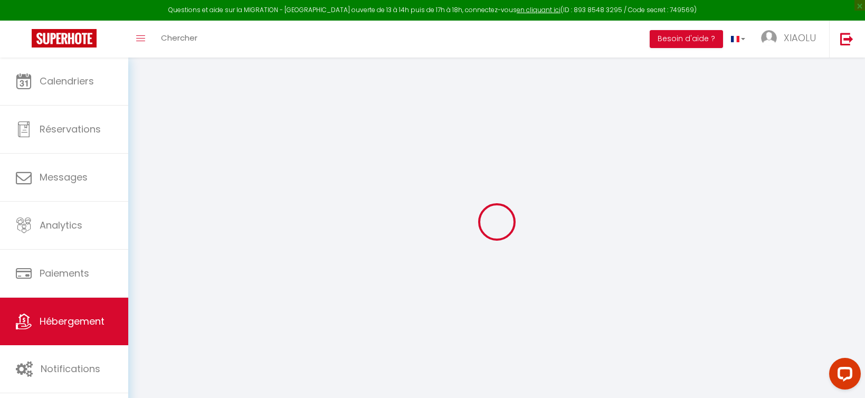
checkbox input "false"
select select
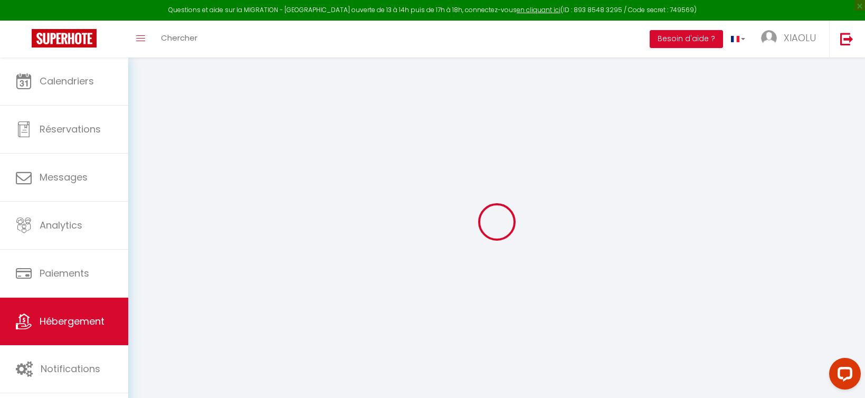
select select
checkbox input "false"
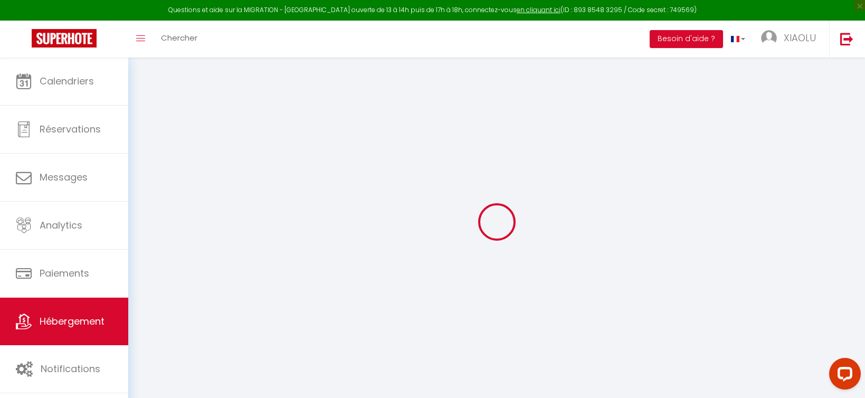
checkbox input "false"
select select "+ 45 %"
select select
checkbox input "false"
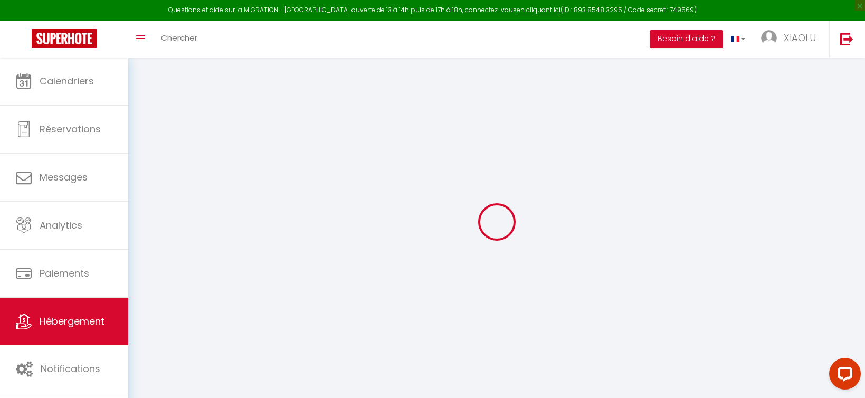
checkbox input "false"
select select "2630-824570743394992148"
select select
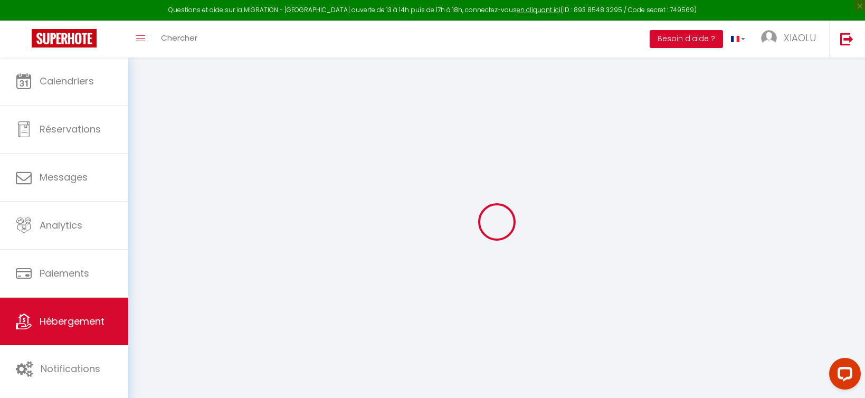
select select
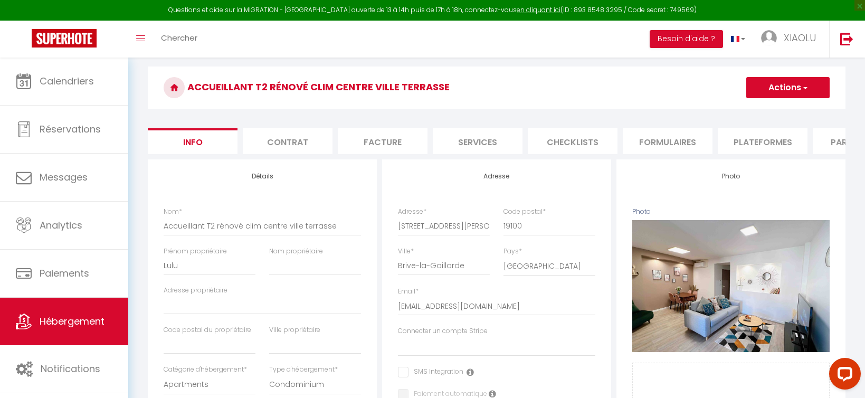
scroll to position [37, 0]
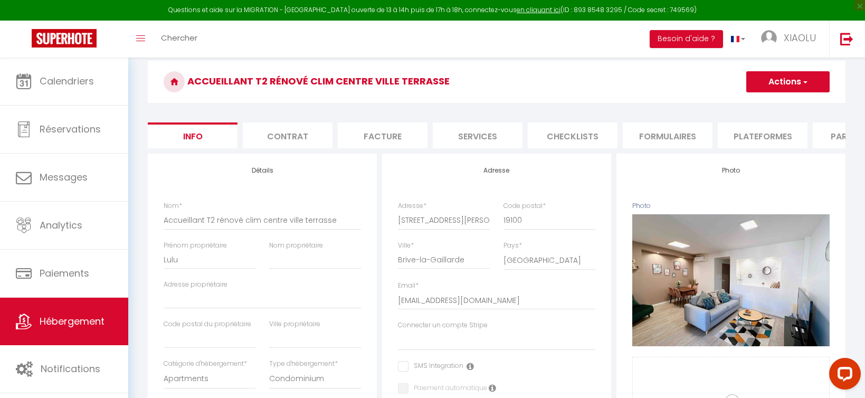
click at [753, 137] on li "Plateformes" at bounding box center [763, 136] width 90 height 26
select select
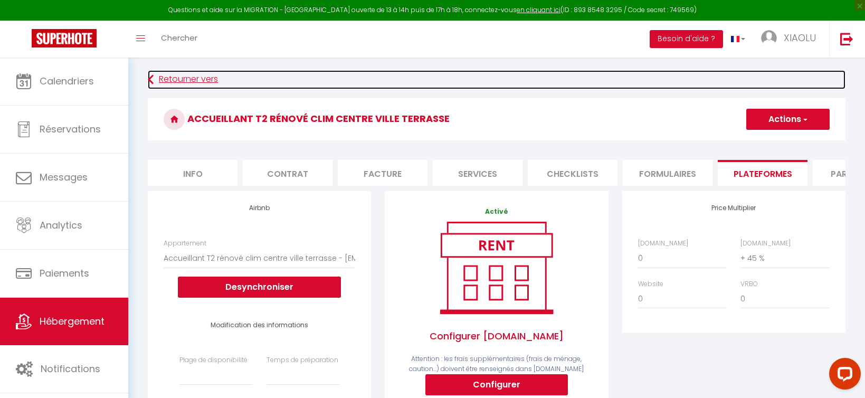
click at [152, 79] on icon at bounding box center [151, 79] width 6 height 19
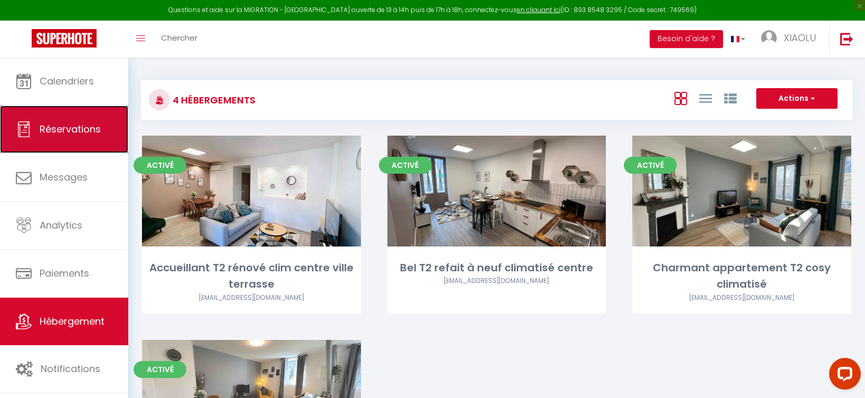
click at [81, 133] on span "Réservations" at bounding box center [70, 129] width 61 height 13
select select "not_cancelled"
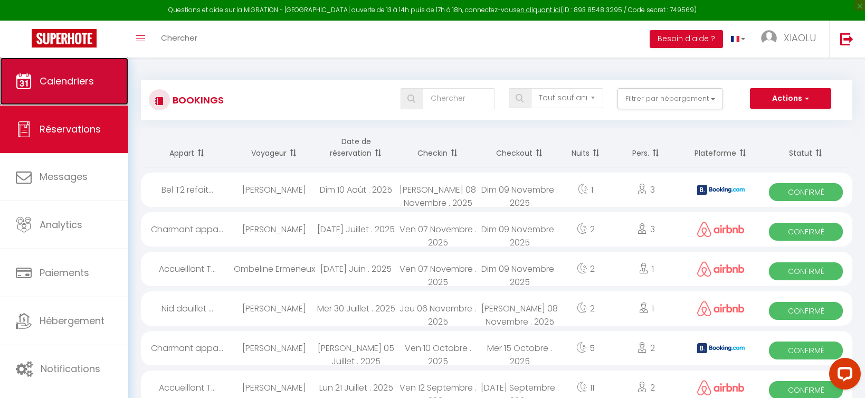
click at [78, 87] on span "Calendriers" at bounding box center [67, 80] width 54 height 13
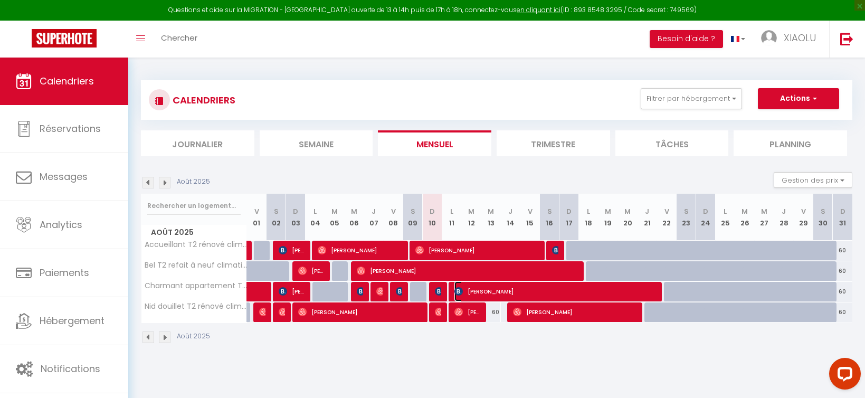
click at [483, 291] on span "[PERSON_NAME]" at bounding box center [556, 291] width 202 height 20
select select "OK"
select select "KO"
select select "0"
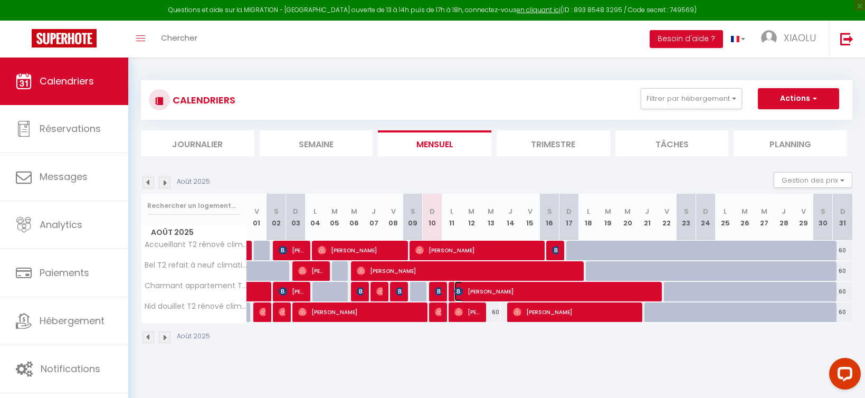
select select "1"
select select
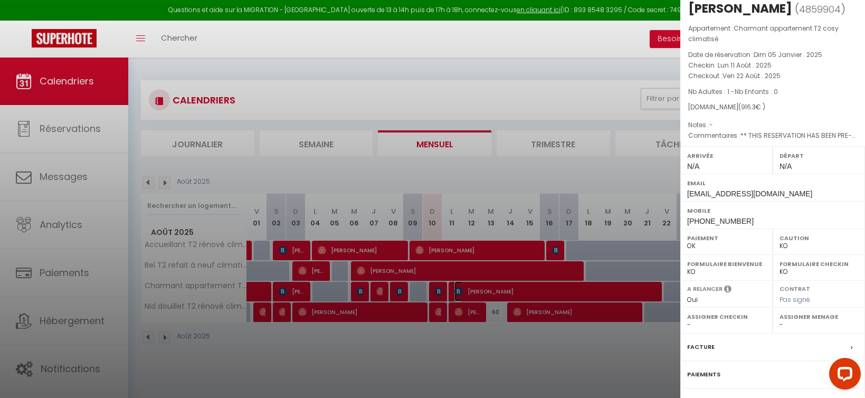
scroll to position [18, 0]
click at [452, 268] on div at bounding box center [432, 199] width 865 height 398
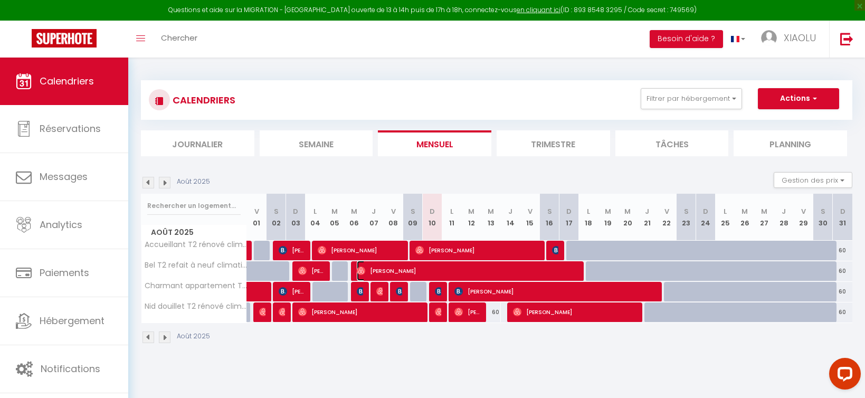
click at [452, 268] on span "[PERSON_NAME]" at bounding box center [467, 271] width 221 height 20
select select "OK"
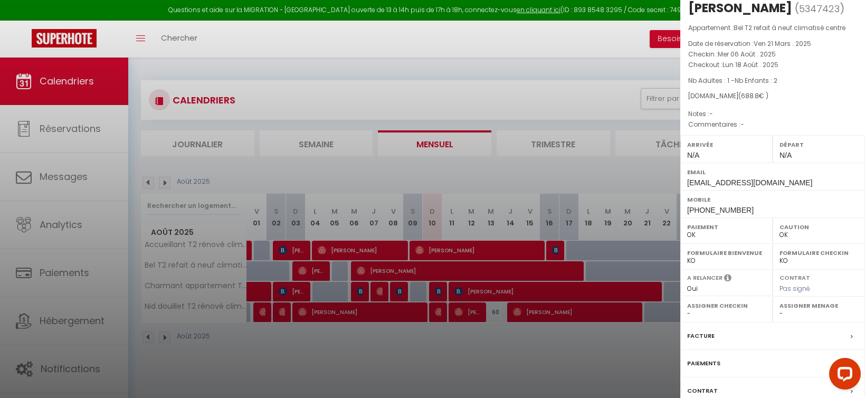
click at [453, 251] on div at bounding box center [432, 199] width 865 height 398
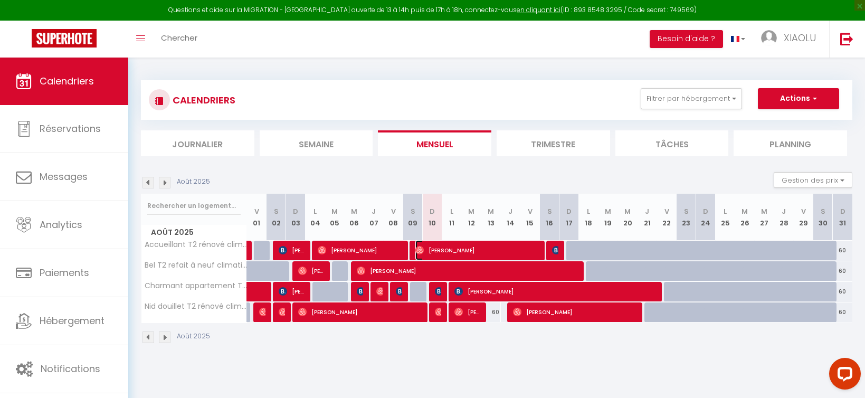
click at [453, 251] on span "[PERSON_NAME]" at bounding box center [478, 250] width 124 height 20
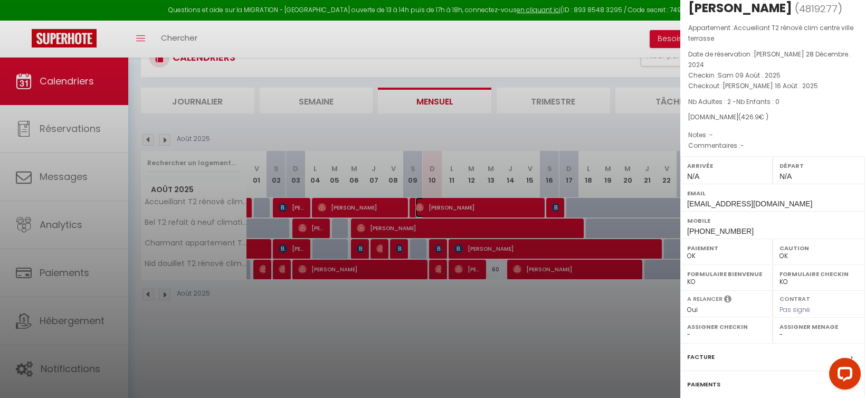
scroll to position [58, 0]
